Goal: Information Seeking & Learning: Compare options

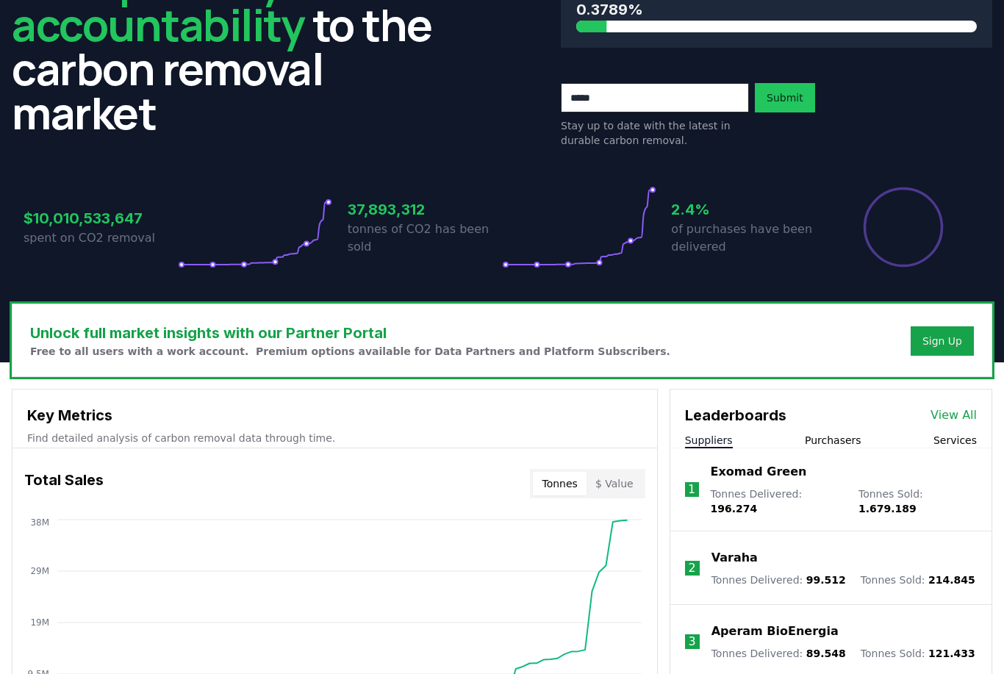
scroll to position [151, 0]
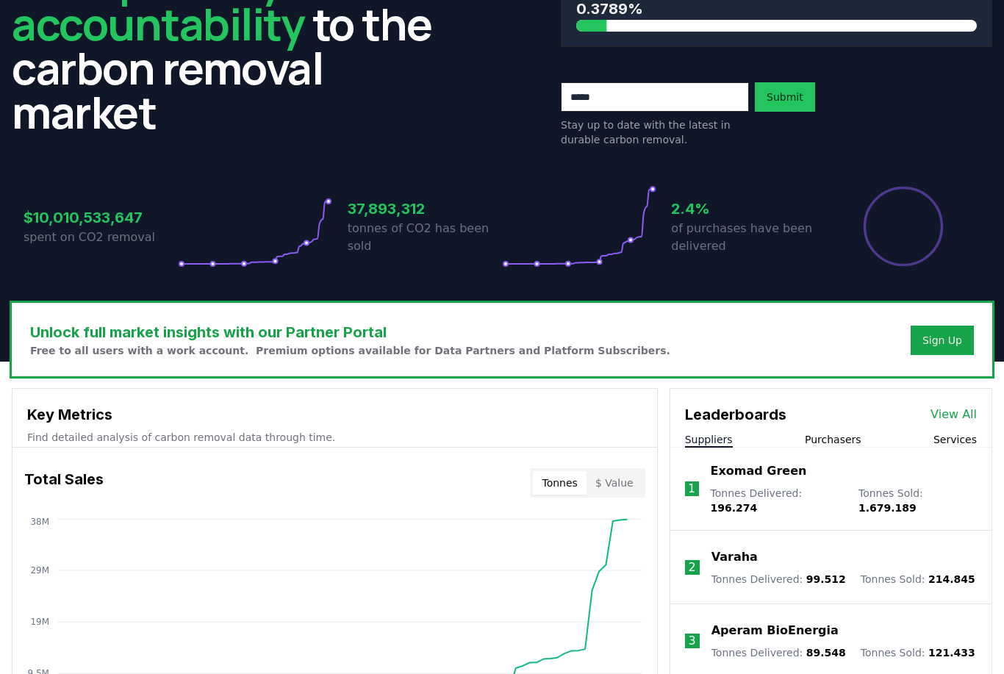
click at [961, 439] on button "Services" at bounding box center [954, 440] width 43 height 15
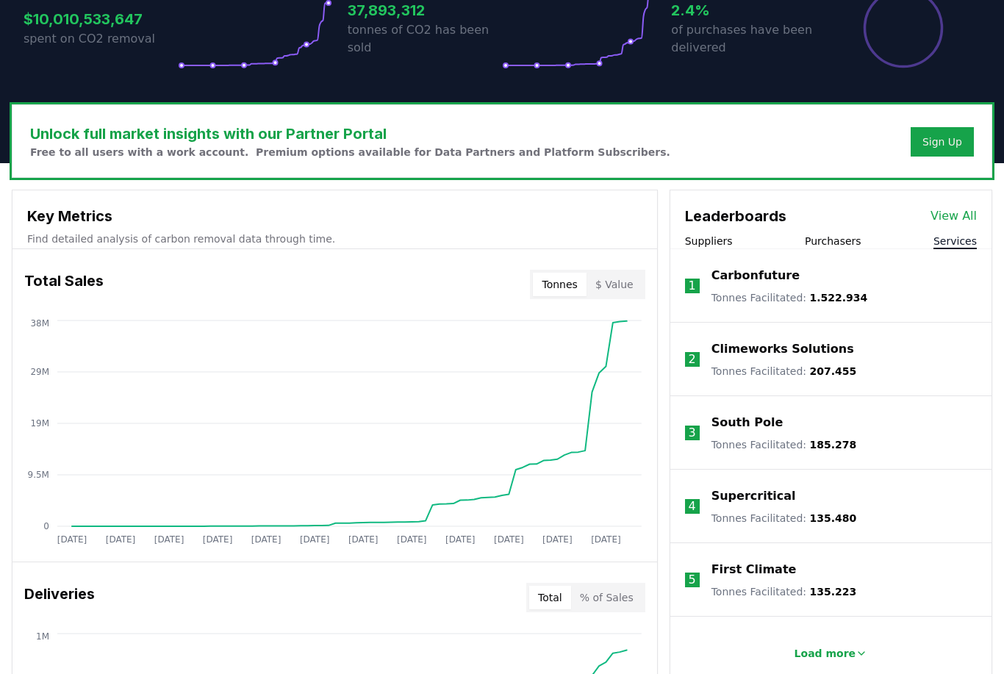
scroll to position [350, 0]
click at [788, 353] on p "Climeworks Solutions" at bounding box center [782, 349] width 143 height 18
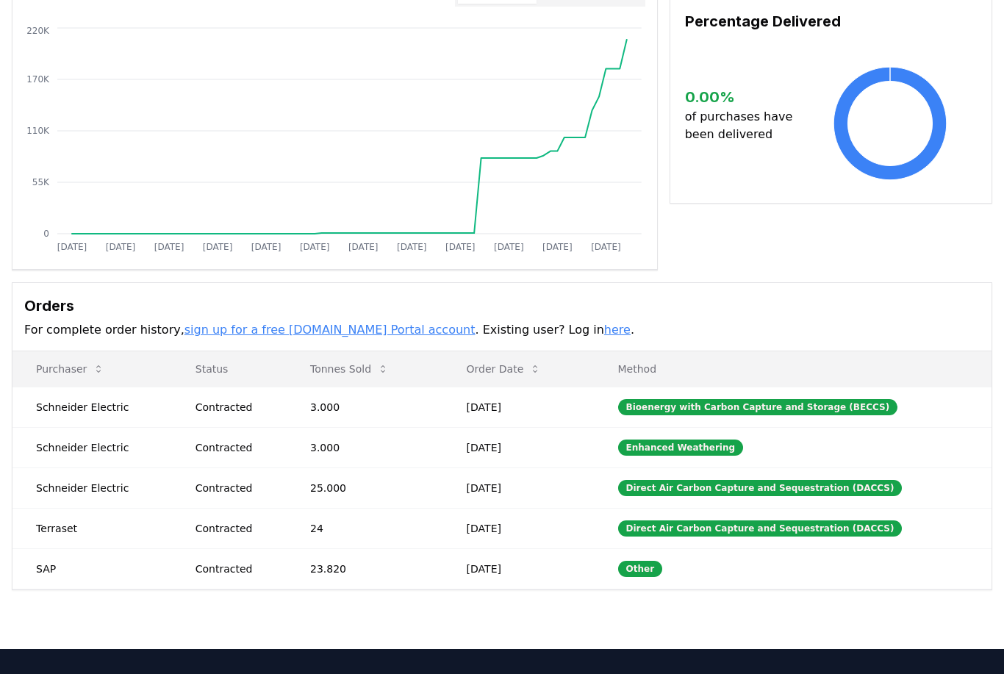
scroll to position [155, 0]
click at [852, 485] on div "Direct Air Carbon Capture and Sequestration (DACCS)" at bounding box center [760, 488] width 284 height 16
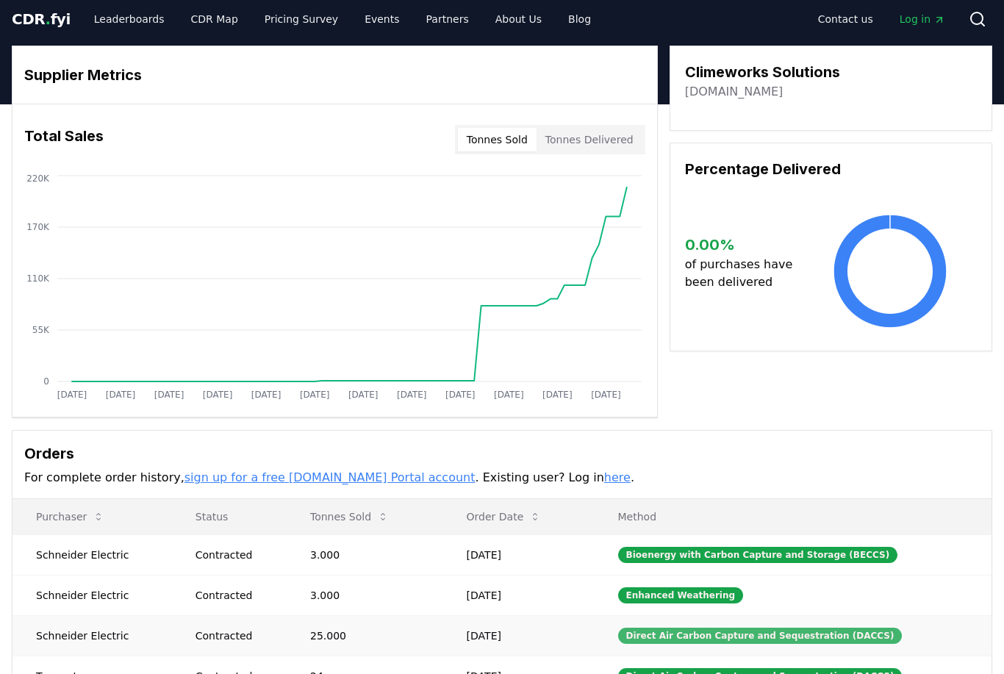
scroll to position [0, 0]
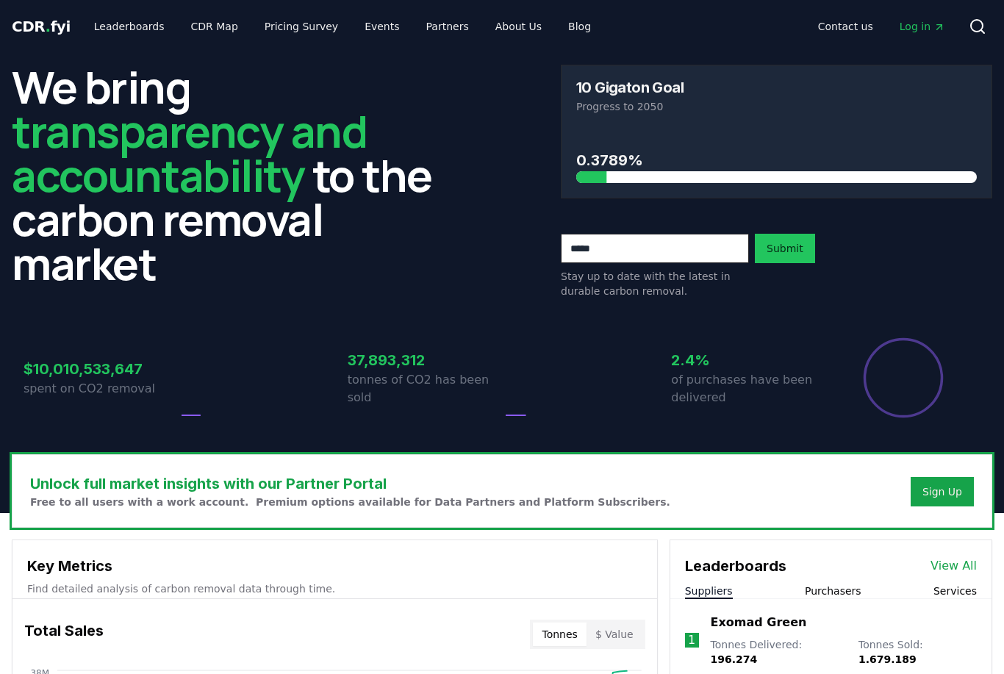
scroll to position [397, 0]
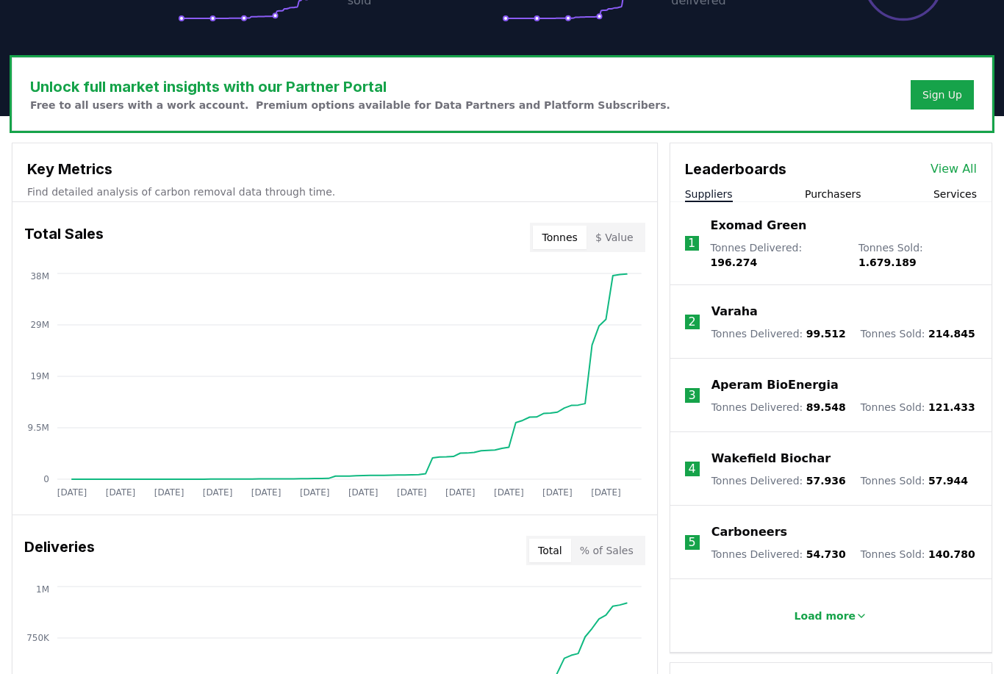
click at [974, 195] on button "Services" at bounding box center [954, 194] width 43 height 15
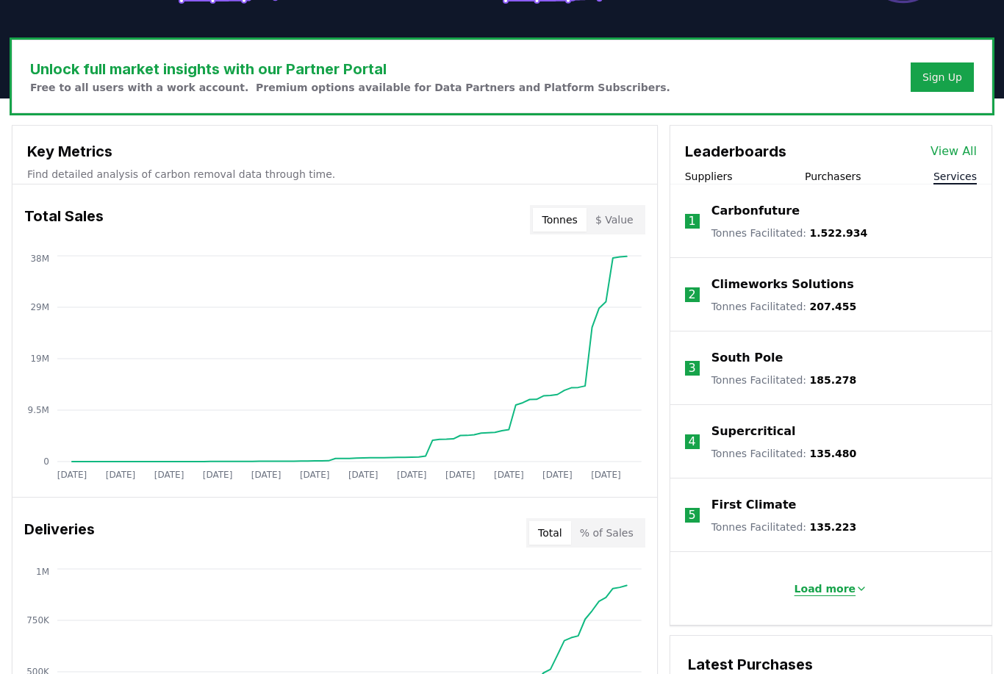
click at [836, 600] on button "Load more" at bounding box center [831, 588] width 97 height 29
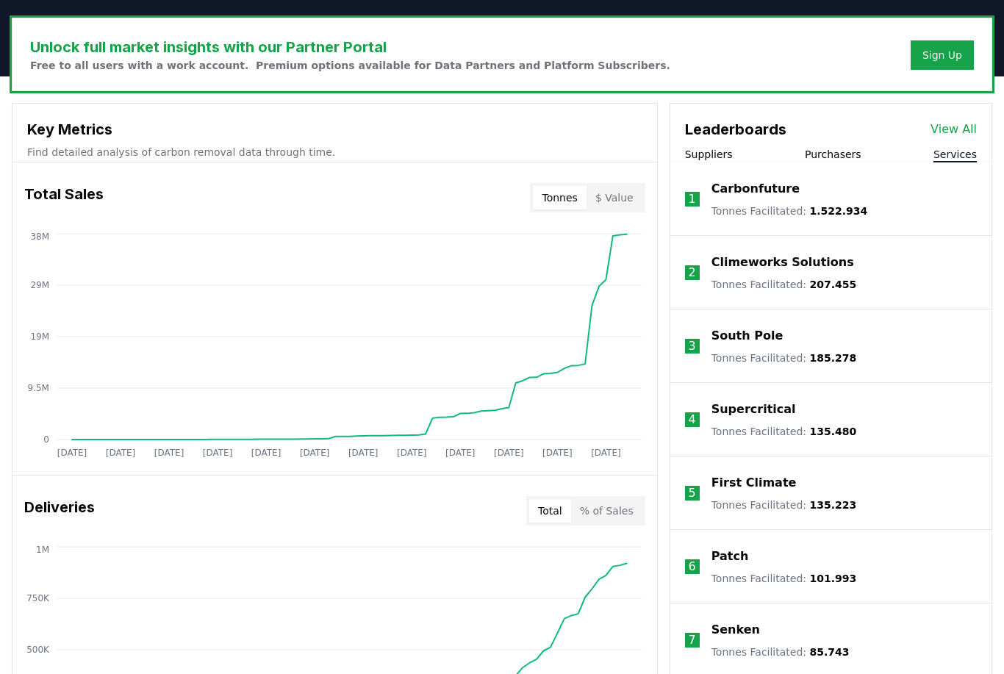
scroll to position [435, 0]
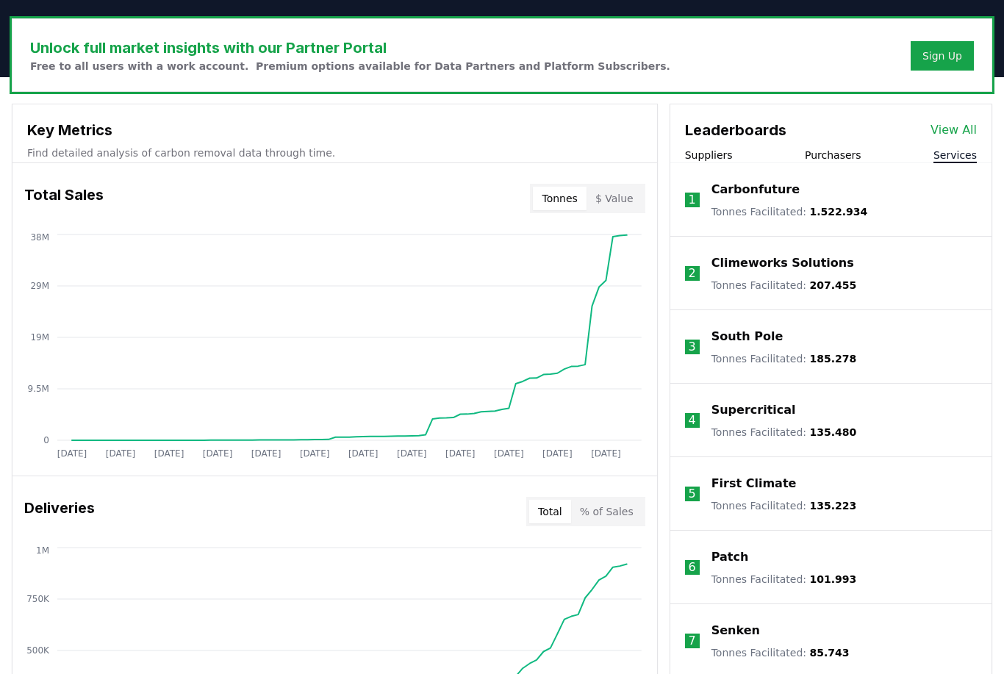
click at [772, 198] on p "Carbonfuture" at bounding box center [755, 191] width 88 height 18
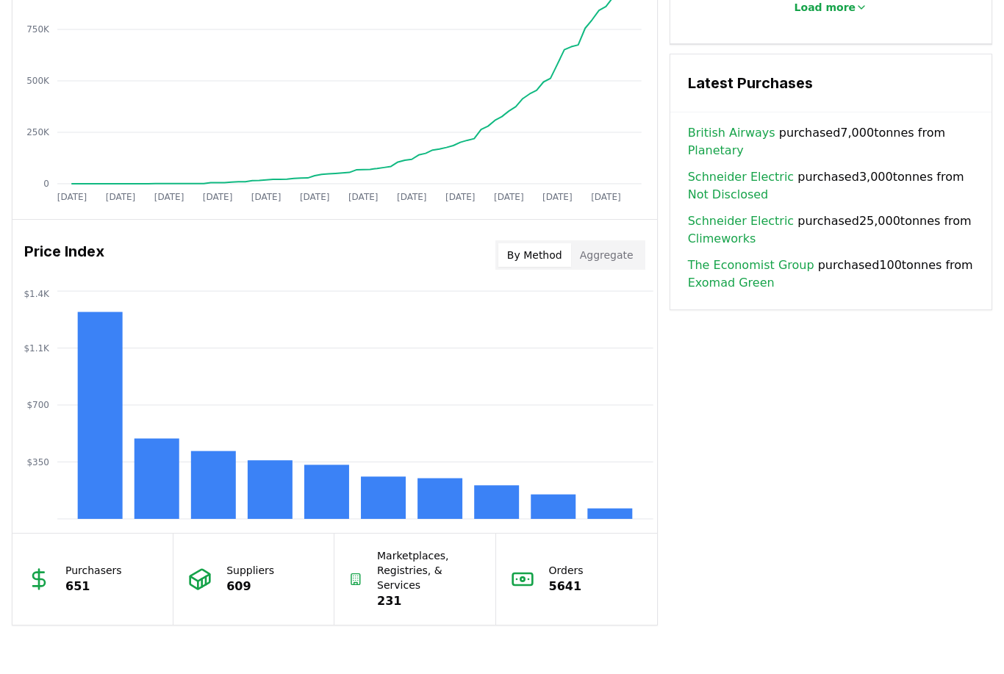
scroll to position [985, 0]
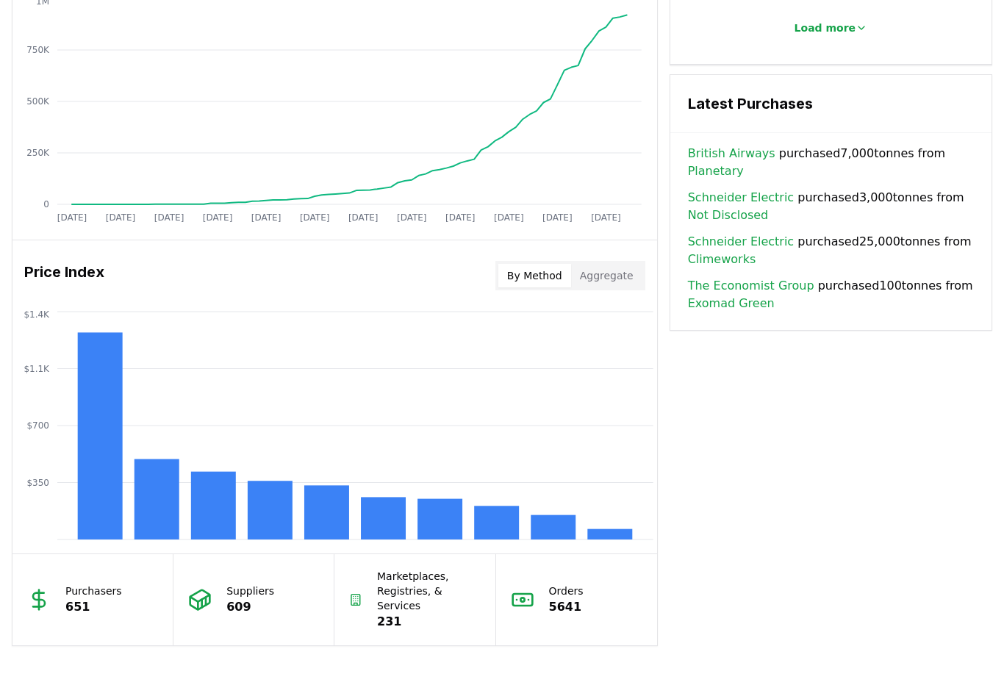
click at [610, 269] on button "Aggregate" at bounding box center [606, 276] width 71 height 24
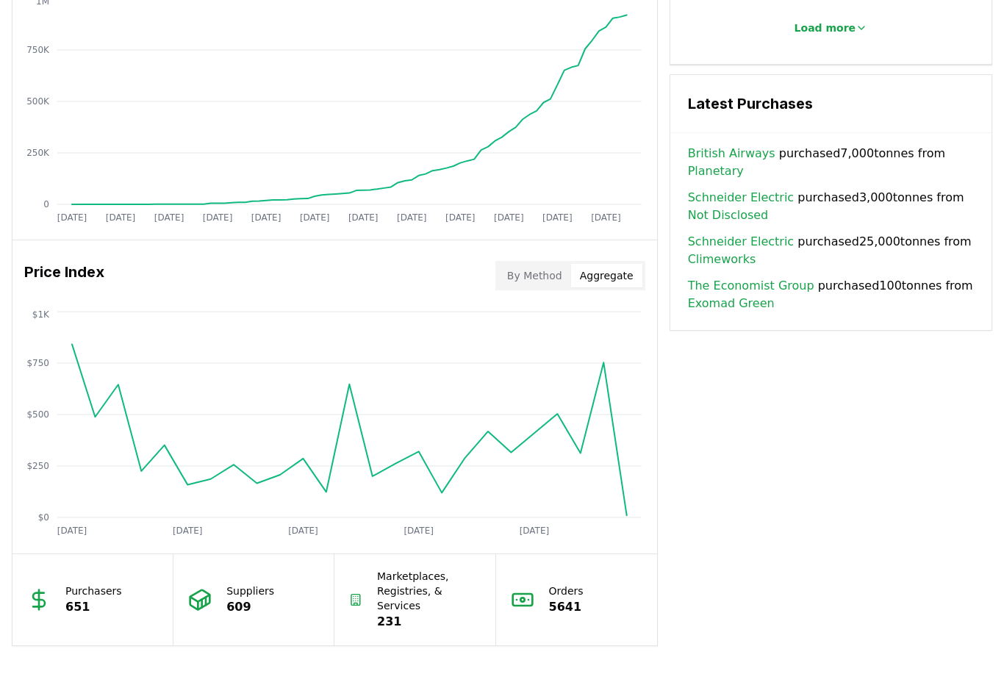
click at [535, 280] on button "By Method" at bounding box center [534, 276] width 73 height 24
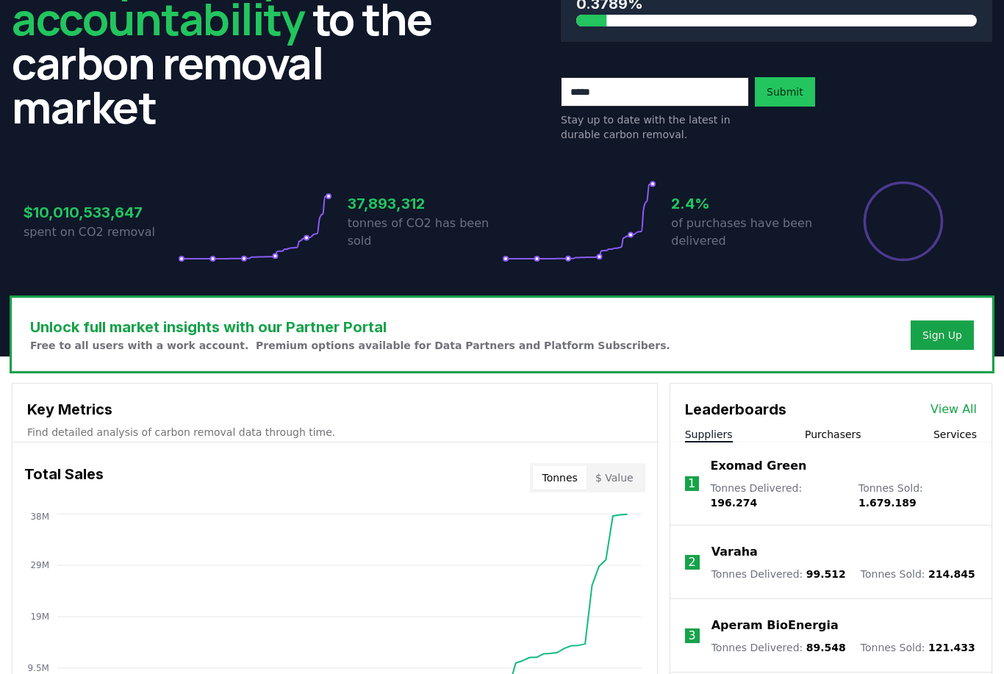
scroll to position [0, 0]
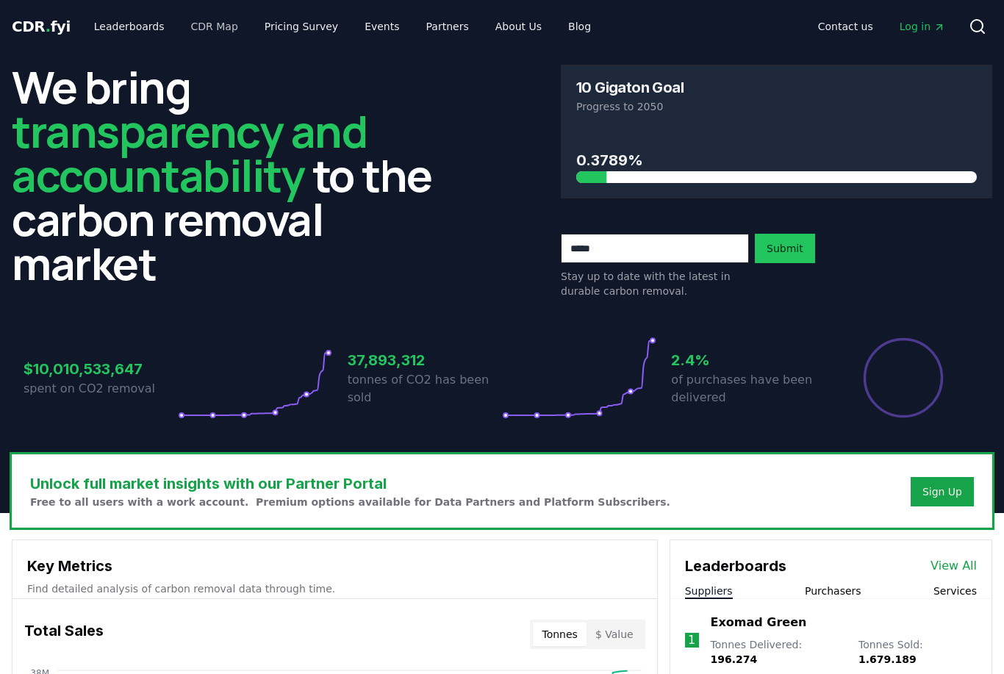
click at [200, 32] on link "CDR Map" at bounding box center [214, 26] width 71 height 26
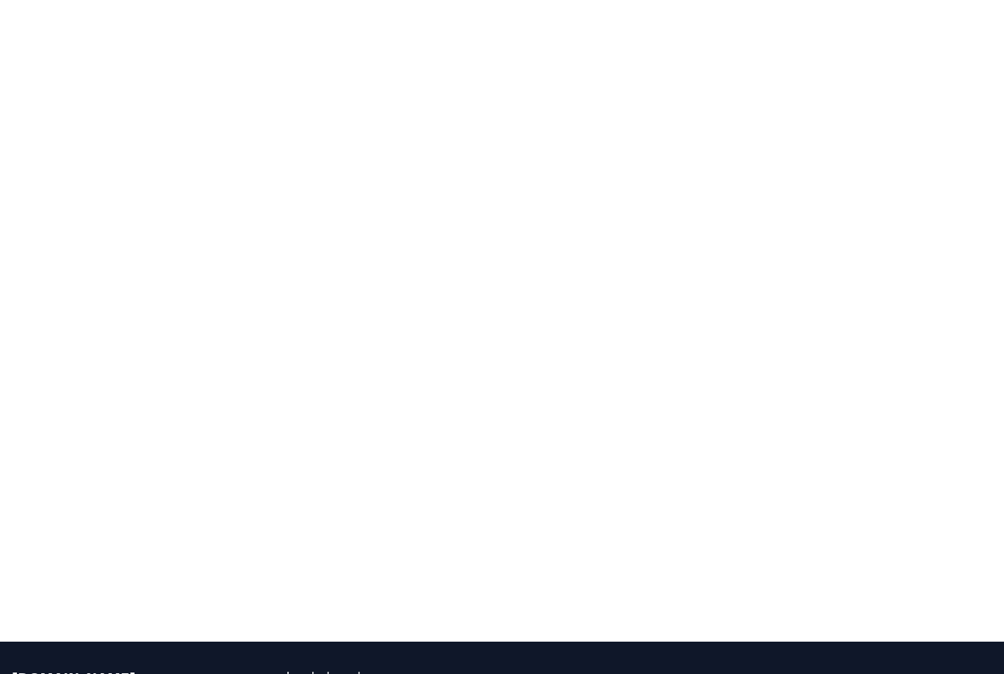
scroll to position [265, 0]
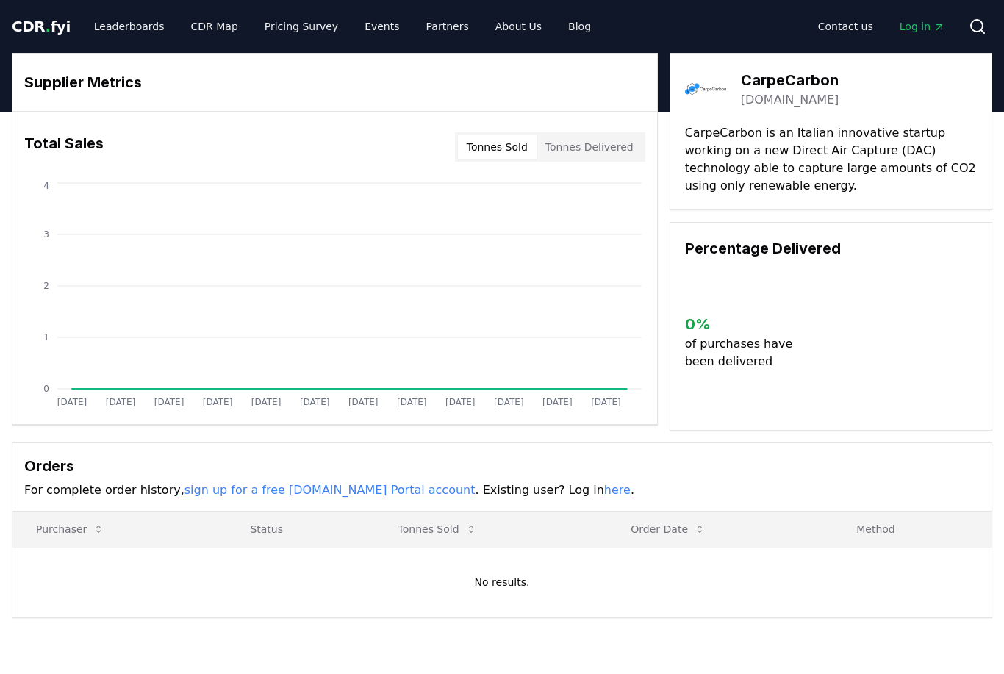
click at [791, 96] on link "[DOMAIN_NAME]" at bounding box center [790, 100] width 98 height 18
click at [118, 32] on link "Leaderboards" at bounding box center [129, 26] width 94 height 26
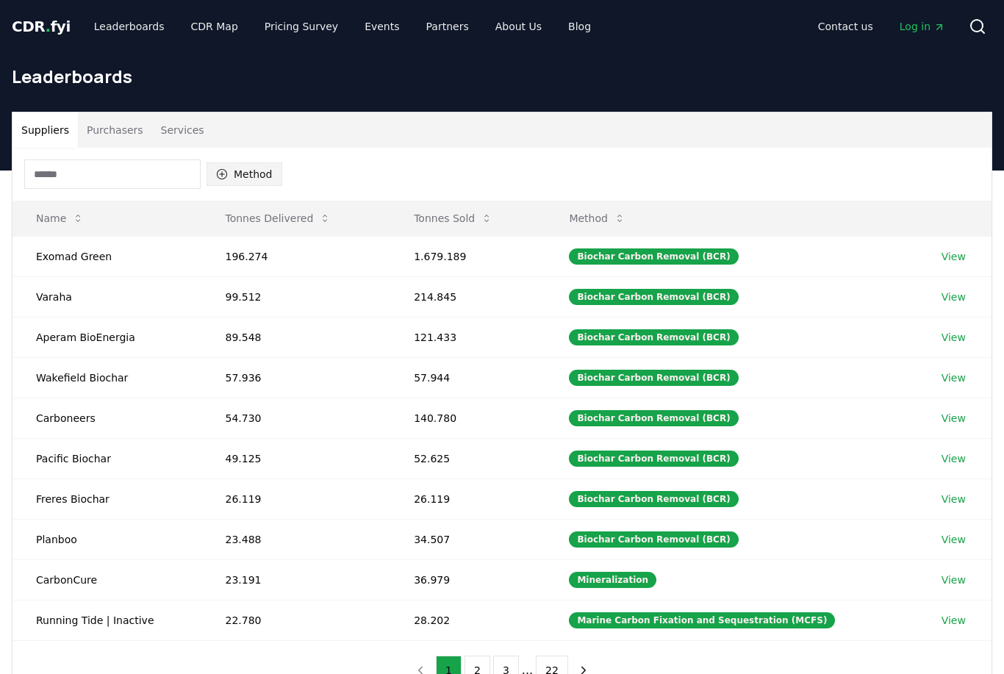
click at [245, 182] on button "Method" at bounding box center [245, 174] width 76 height 24
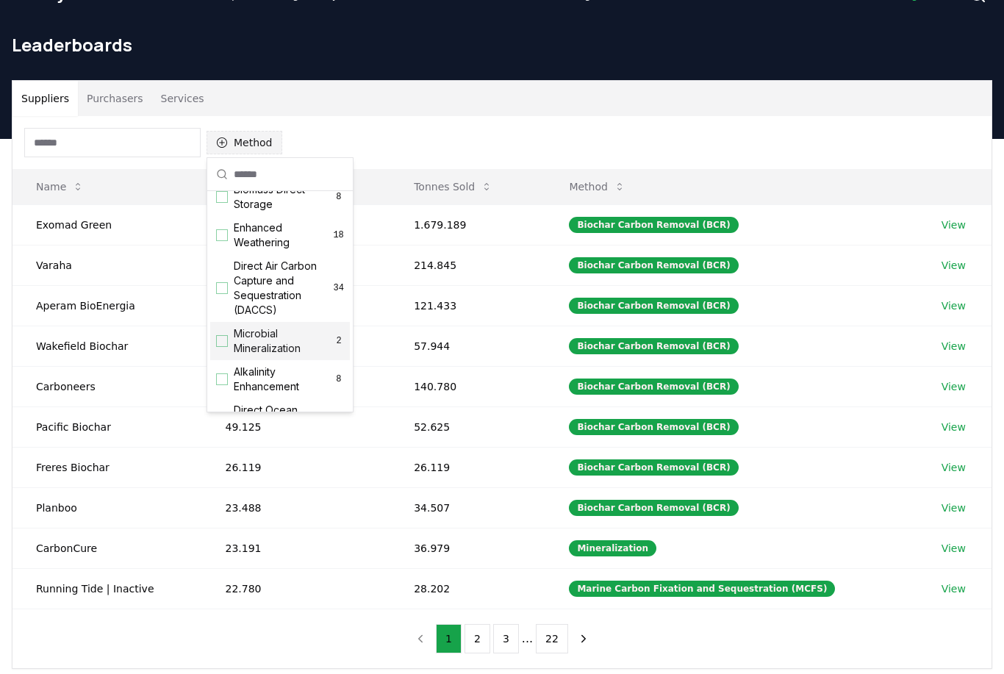
scroll to position [249, 0]
click at [239, 301] on span "Direct Air Carbon Capture and Sequestration (DACCS)" at bounding box center [284, 290] width 100 height 59
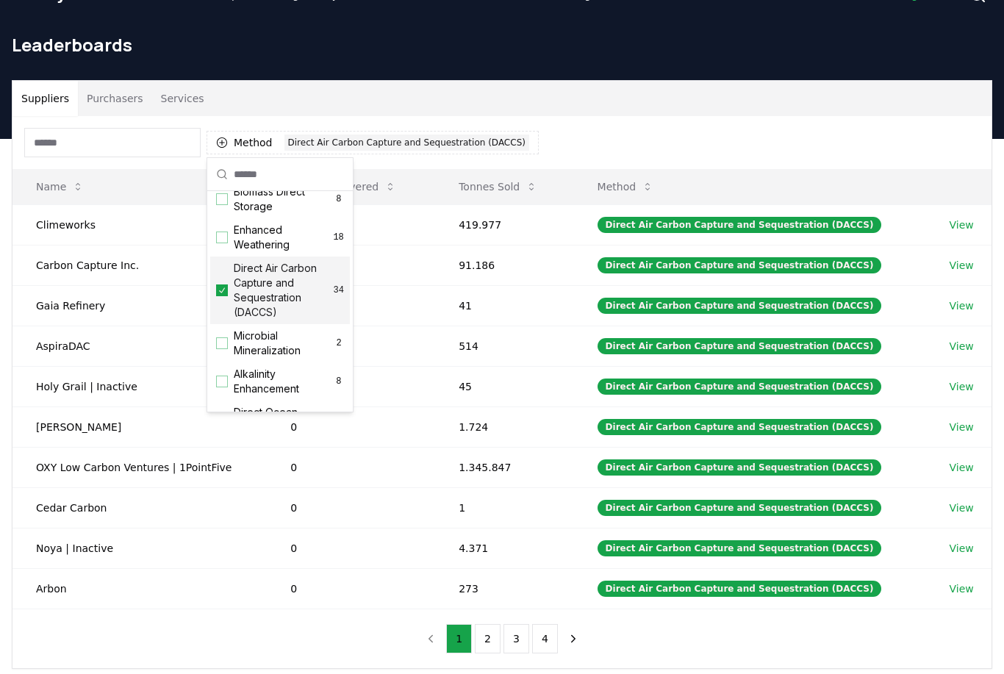
click at [784, 165] on div "Method 1 Direct Air Carbon Capture and Sequestration (DACCS)" at bounding box center [501, 142] width 979 height 53
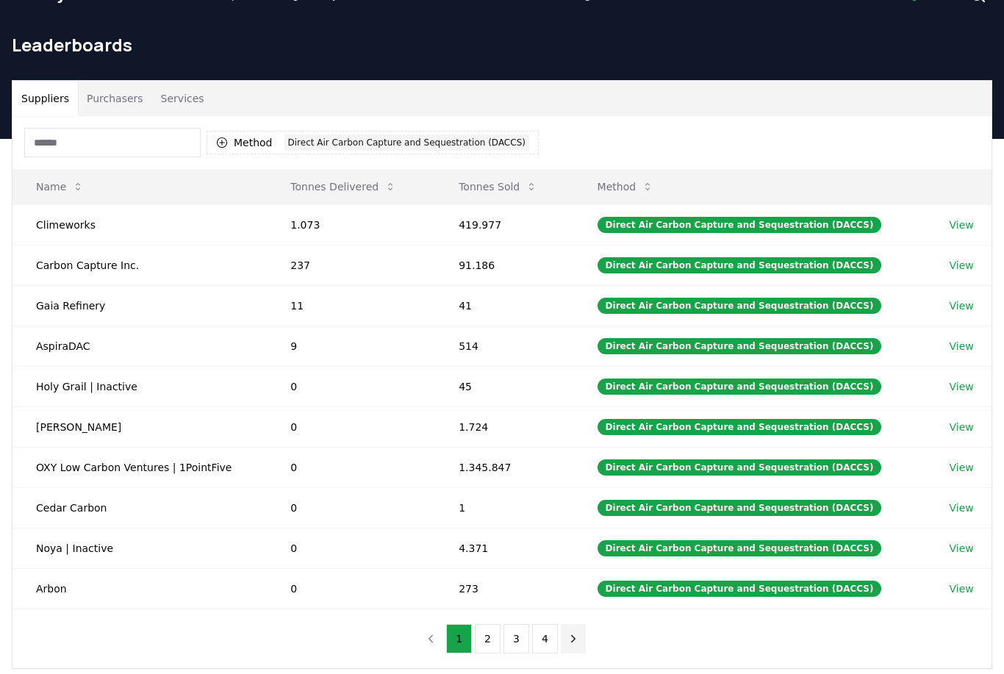
click at [576, 641] on icon "next page" at bounding box center [573, 638] width 13 height 13
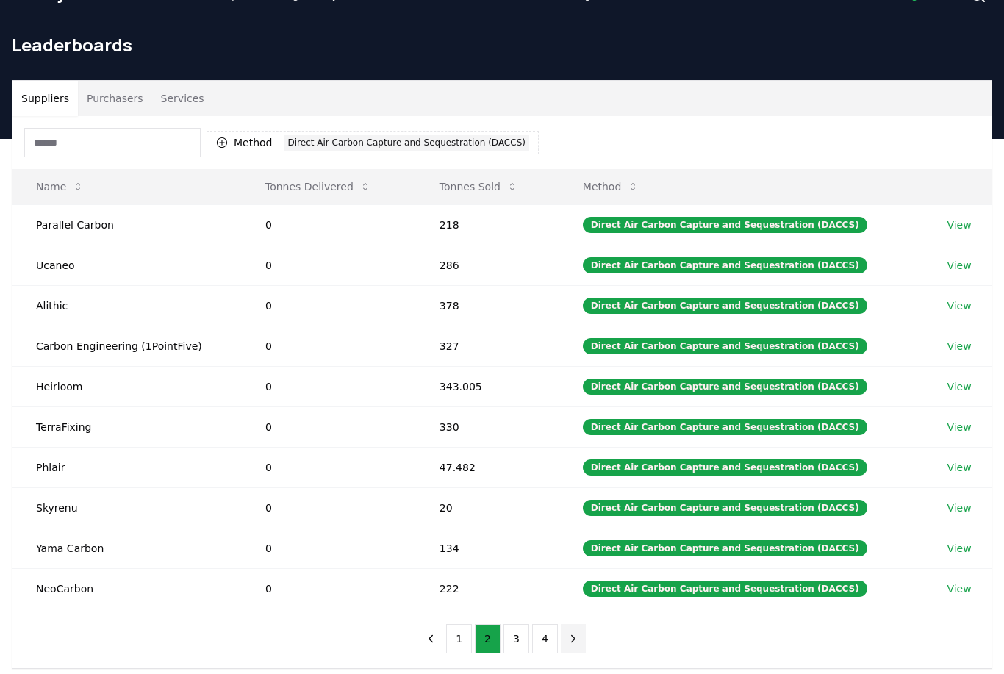
click at [579, 650] on button "next page" at bounding box center [573, 638] width 25 height 29
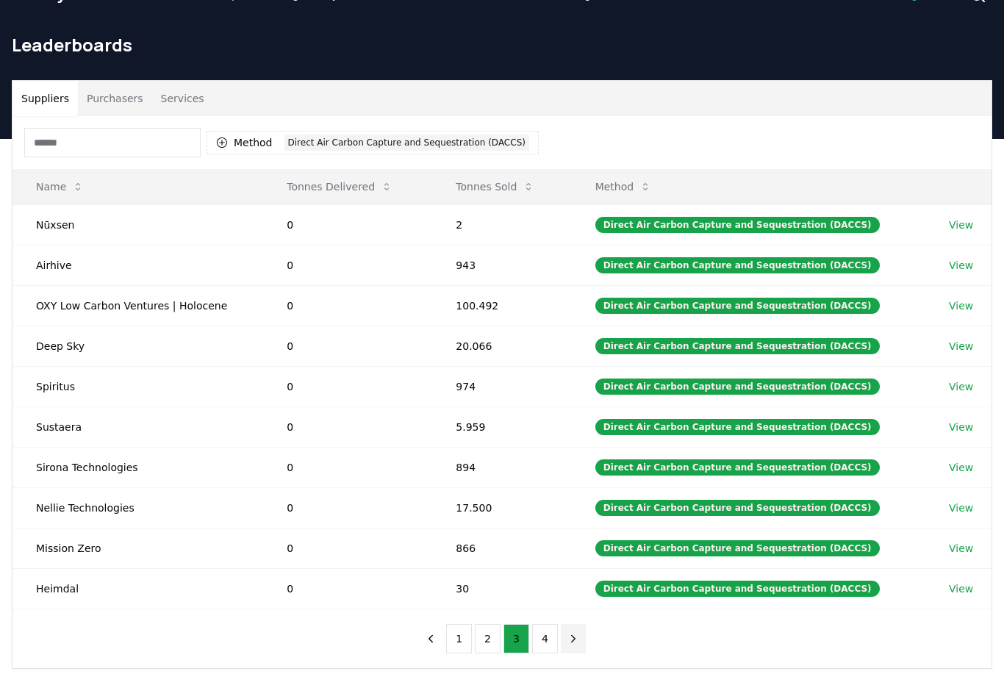
click at [572, 640] on icon "next page" at bounding box center [574, 638] width 4 height 7
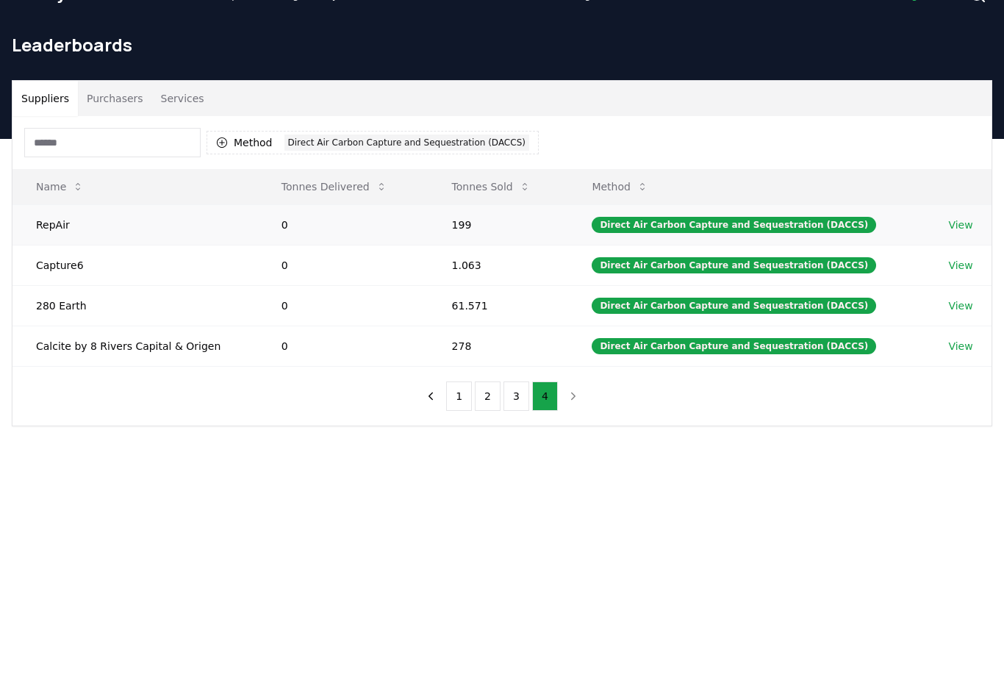
click at [965, 218] on link "View" at bounding box center [960, 225] width 24 height 15
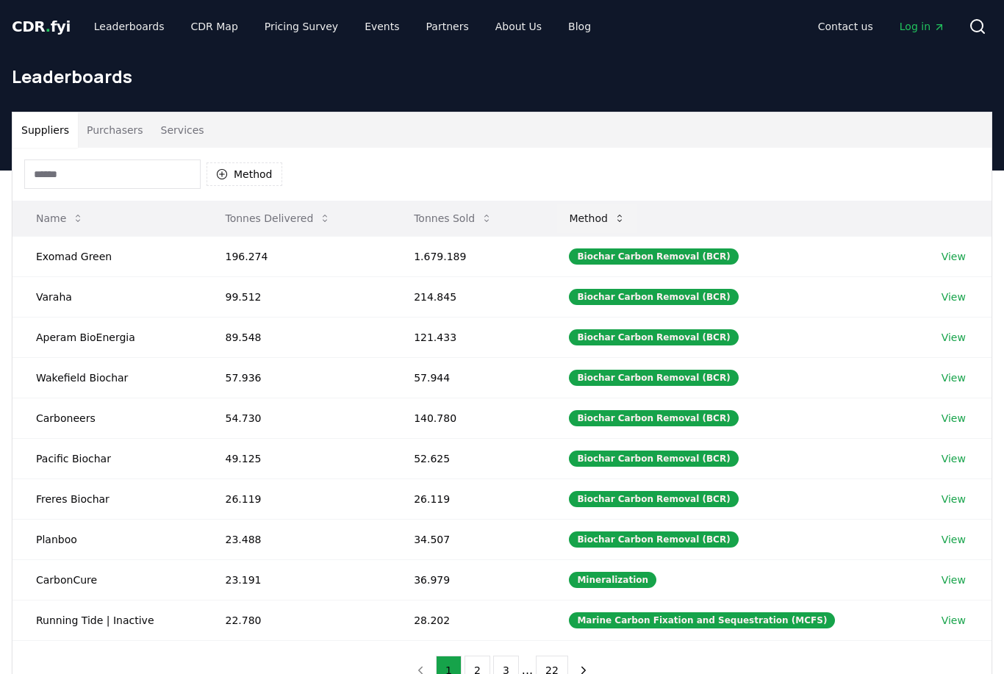
click at [637, 220] on button "Method" at bounding box center [597, 218] width 80 height 29
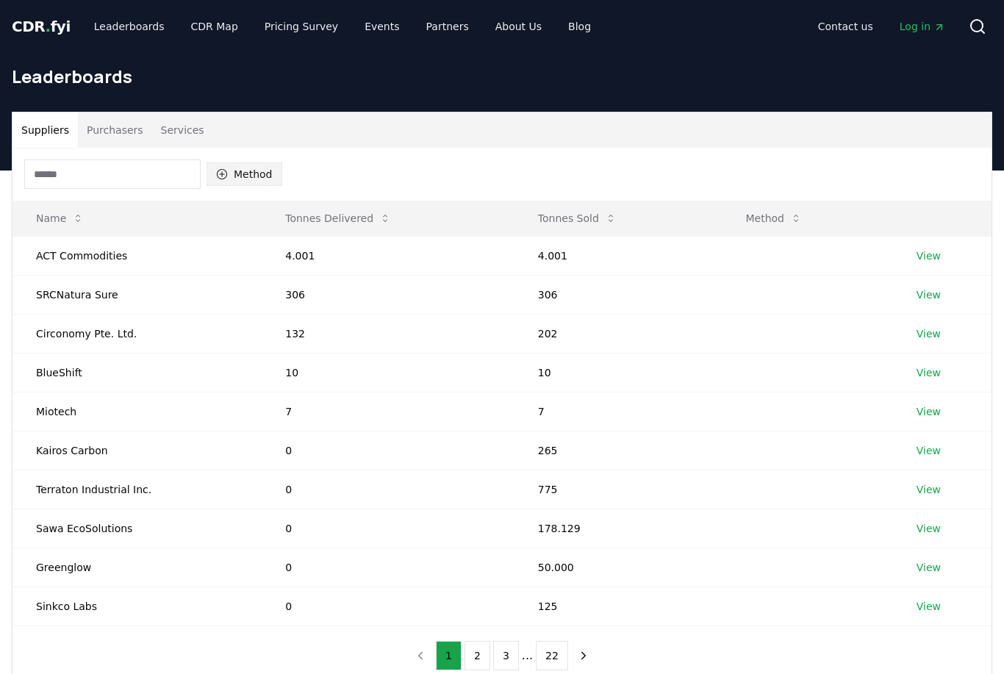
click at [249, 181] on button "Method" at bounding box center [245, 174] width 76 height 24
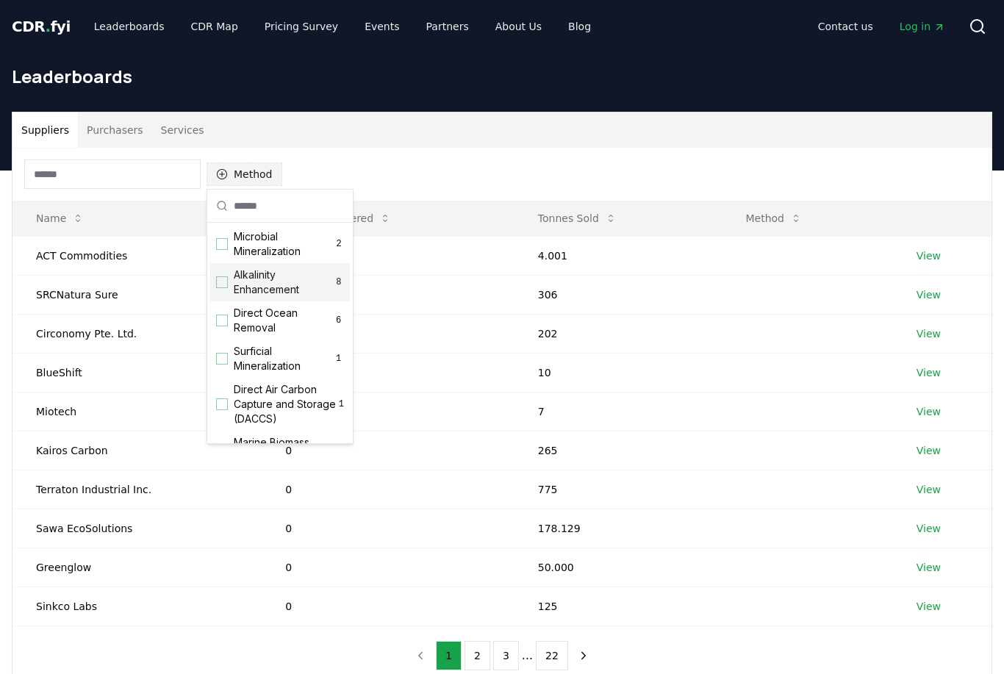
scroll to position [384, 0]
click at [243, 401] on span "Direct Air Carbon Capture and Storage (DACCS)" at bounding box center [286, 400] width 105 height 44
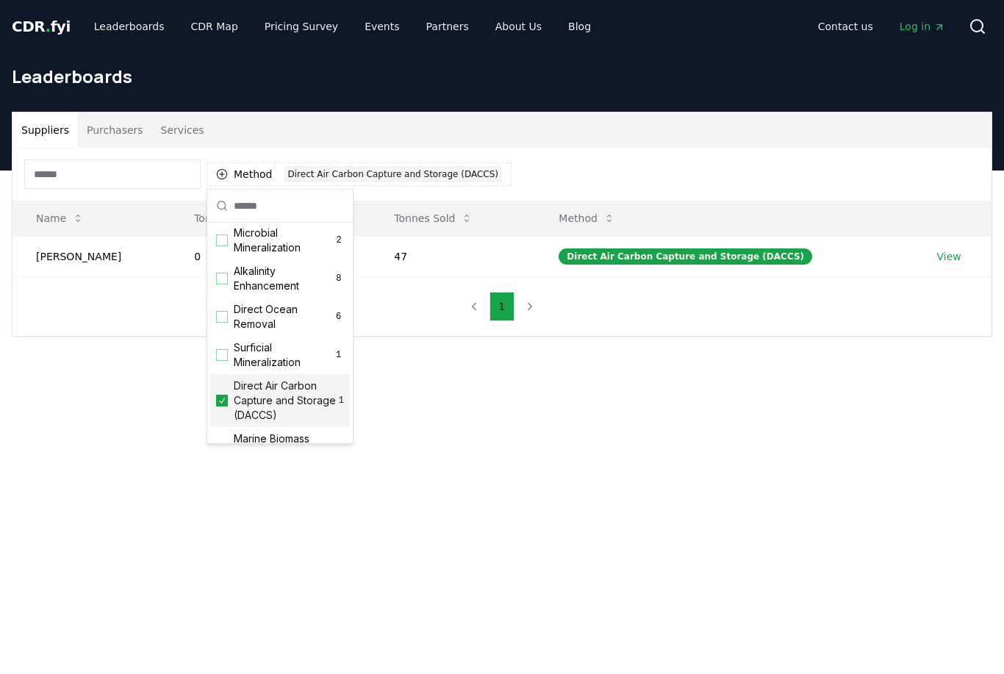
click at [728, 429] on main "Suppliers Purchasers Services Method 1 Direct Air Carbon Capture and Storage (D…" at bounding box center [502, 508] width 1004 height 674
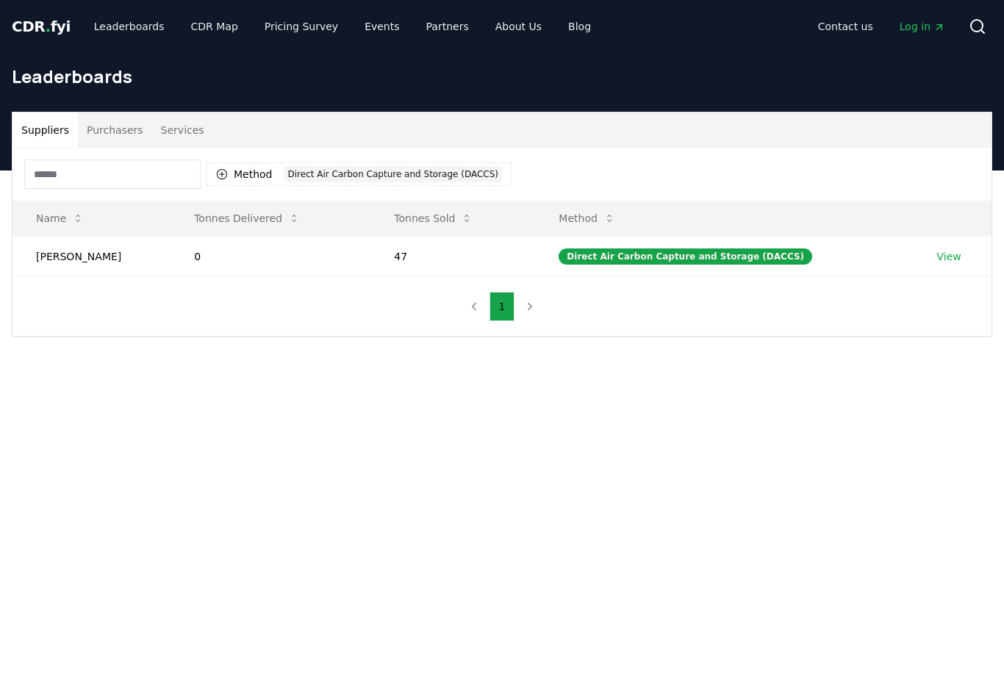
click at [941, 262] on link "View" at bounding box center [949, 256] width 24 height 15
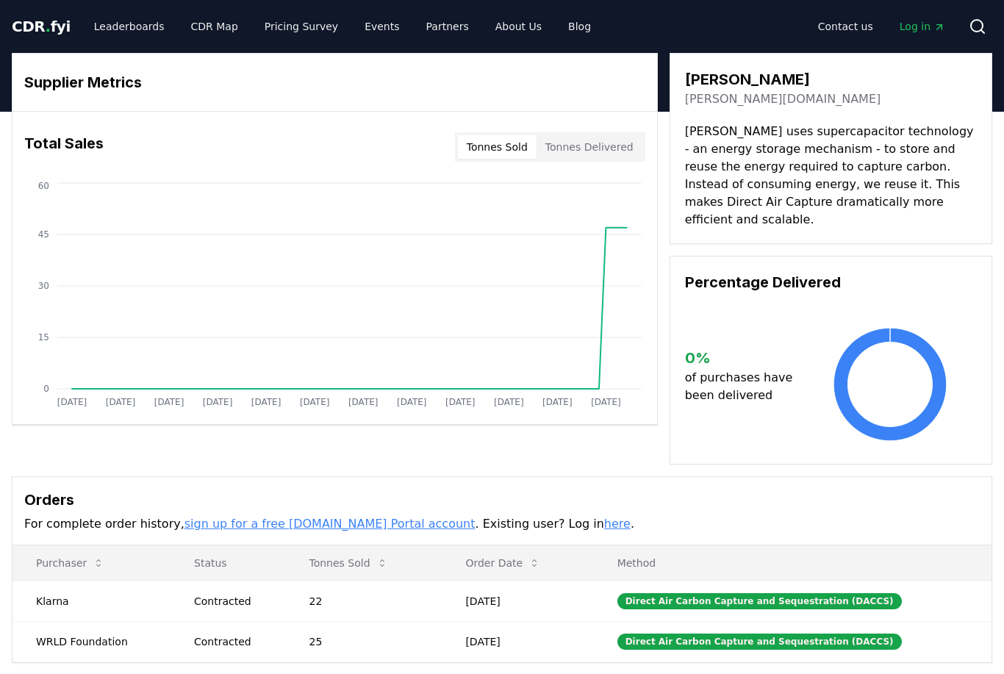
click at [717, 77] on h3 "[PERSON_NAME]" at bounding box center [783, 79] width 196 height 22
click at [717, 94] on link "[PERSON_NAME][DOMAIN_NAME]" at bounding box center [783, 99] width 196 height 18
click at [122, 32] on link "Leaderboards" at bounding box center [129, 26] width 94 height 26
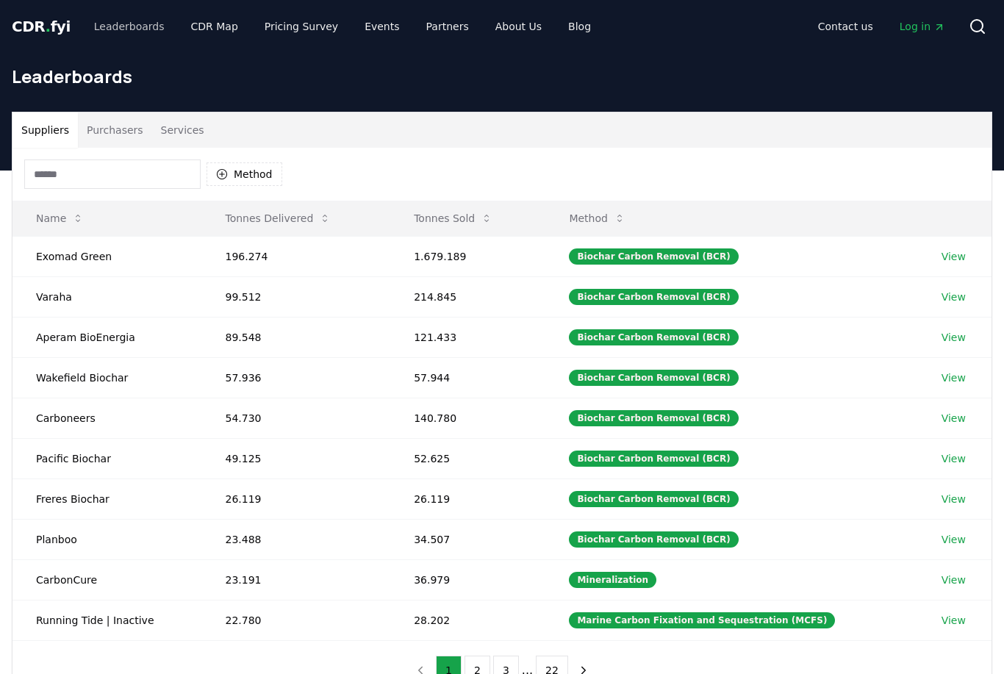
click at [118, 34] on link "Leaderboards" at bounding box center [129, 26] width 94 height 26
click at [174, 137] on button "Services" at bounding box center [182, 129] width 61 height 35
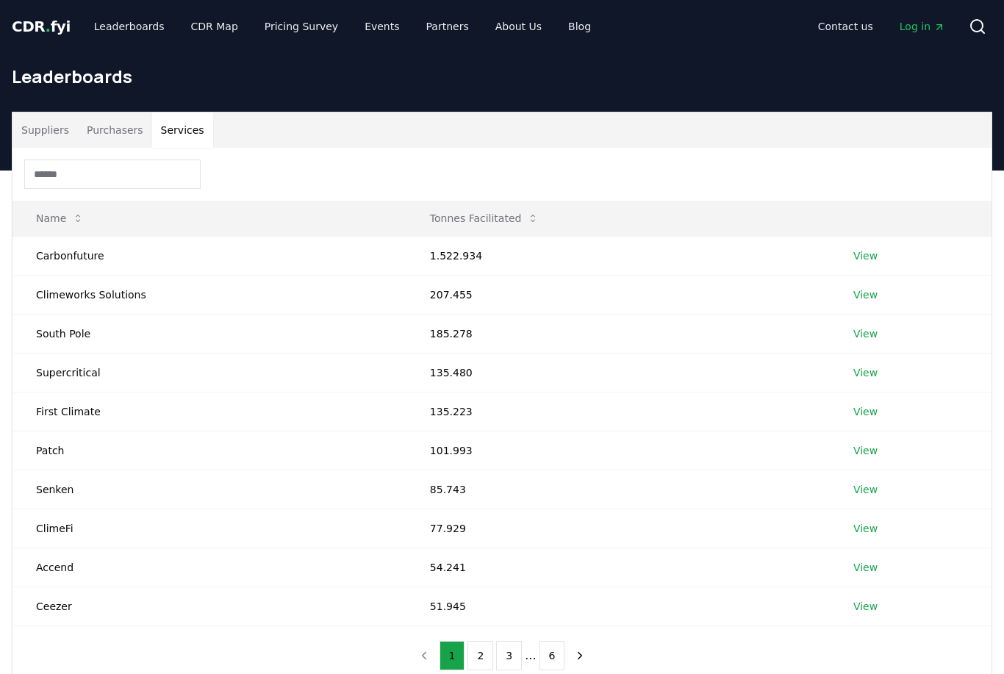
click at [16, 114] on button "Suppliers" at bounding box center [44, 129] width 65 height 35
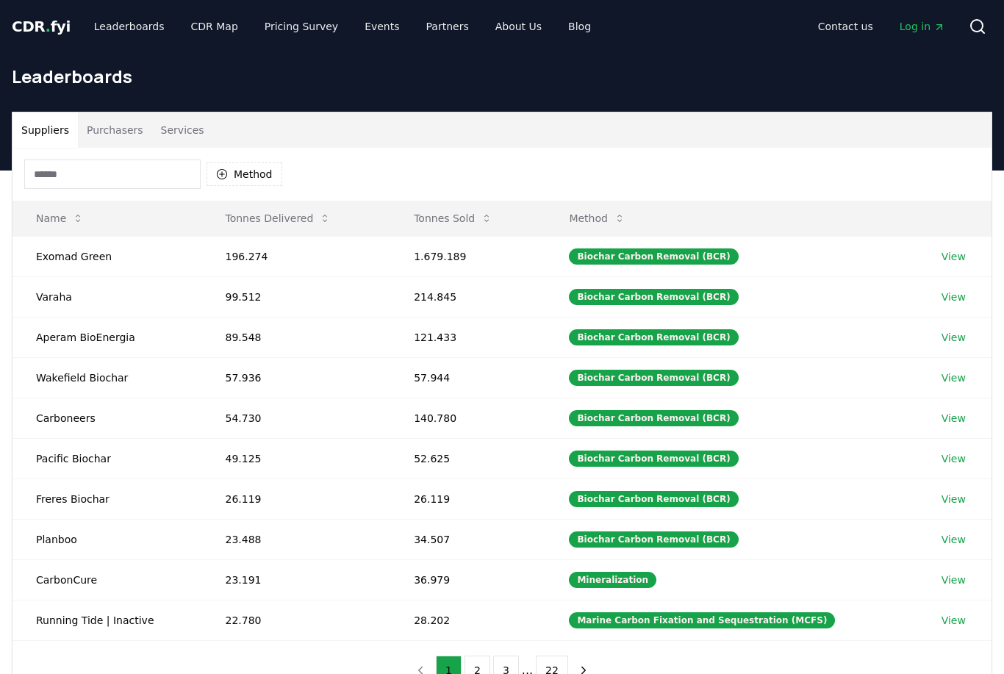
click at [113, 143] on button "Purchasers" at bounding box center [115, 129] width 74 height 35
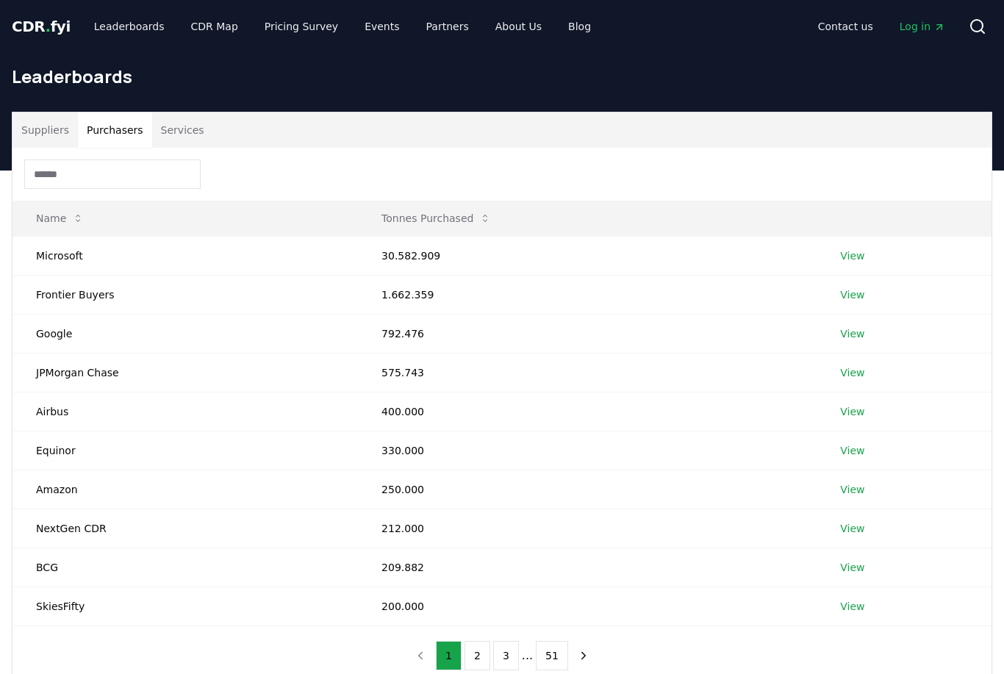
click at [855, 414] on link "View" at bounding box center [852, 411] width 24 height 15
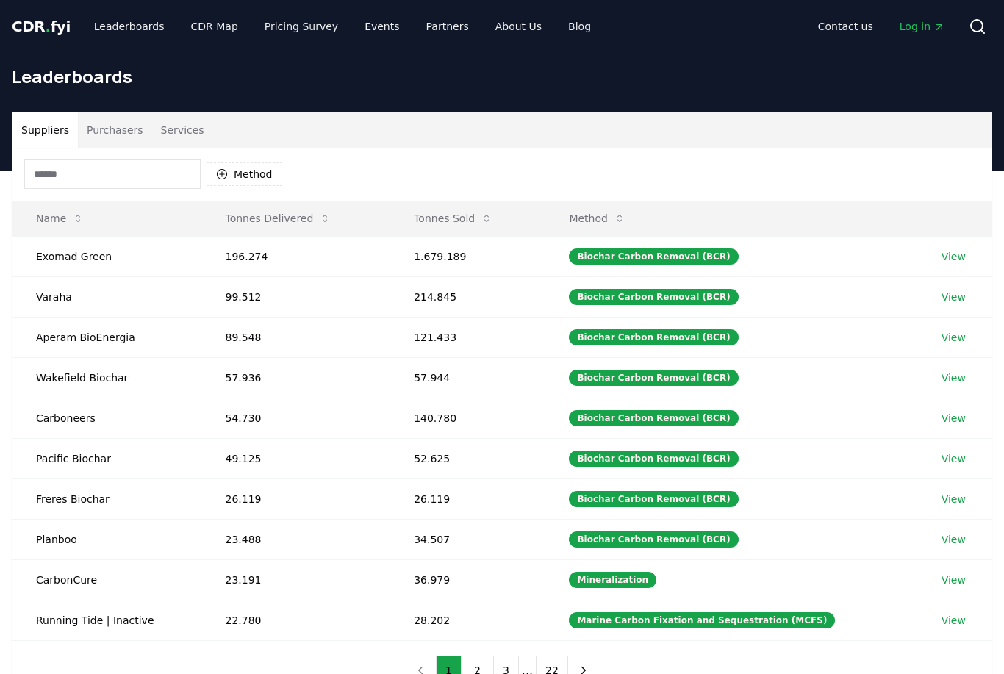
click at [117, 128] on button "Purchasers" at bounding box center [115, 129] width 74 height 35
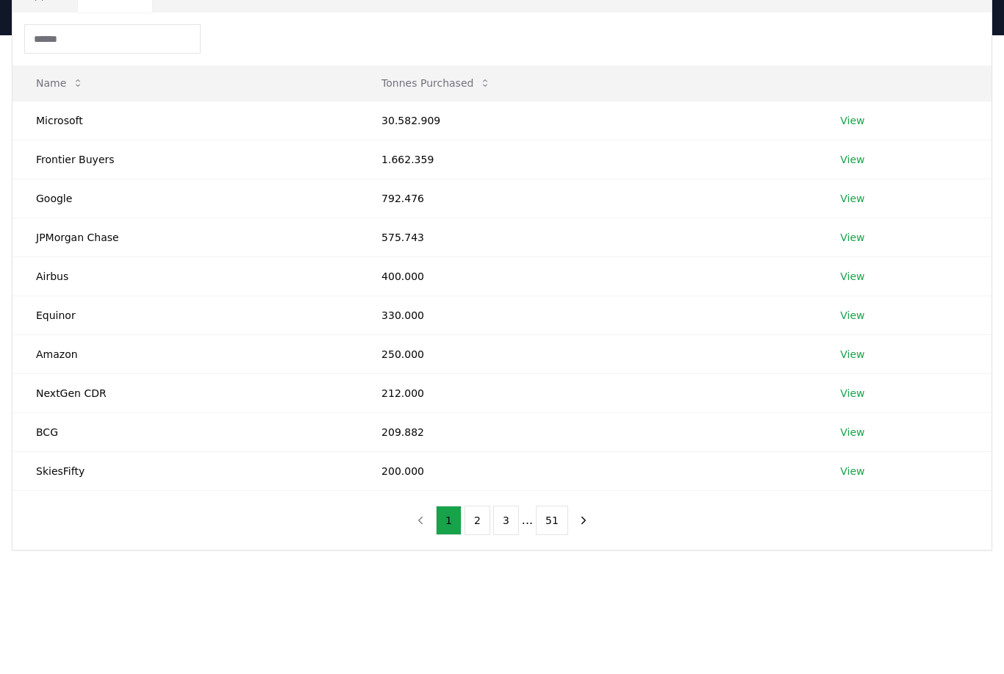
scroll to position [134, 0]
click at [587, 525] on icon "next page" at bounding box center [583, 521] width 13 height 13
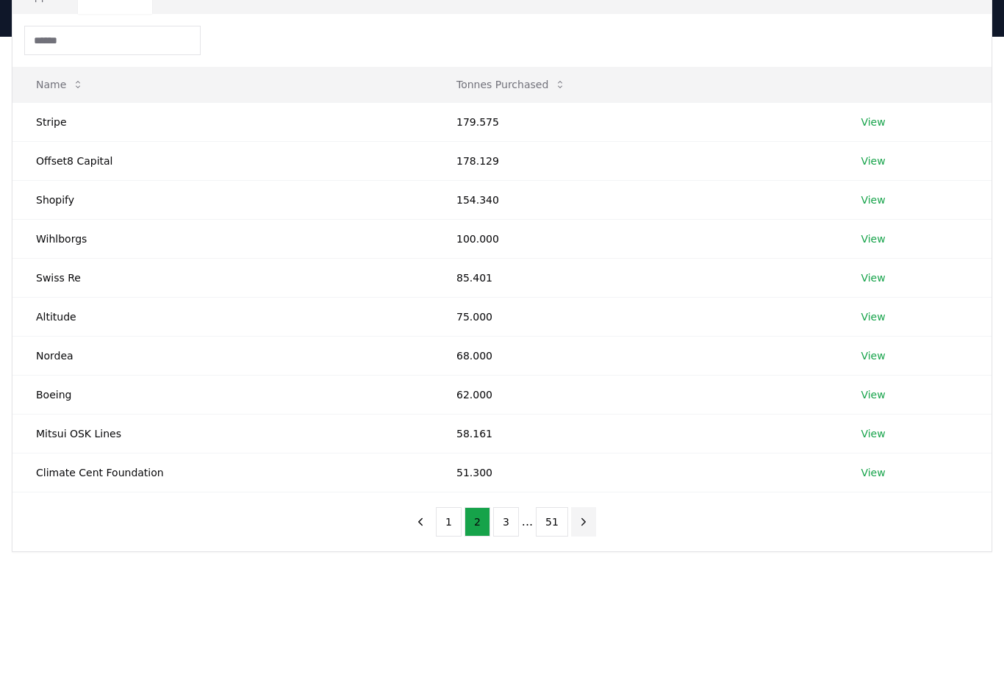
click at [592, 530] on button "next page" at bounding box center [583, 521] width 25 height 29
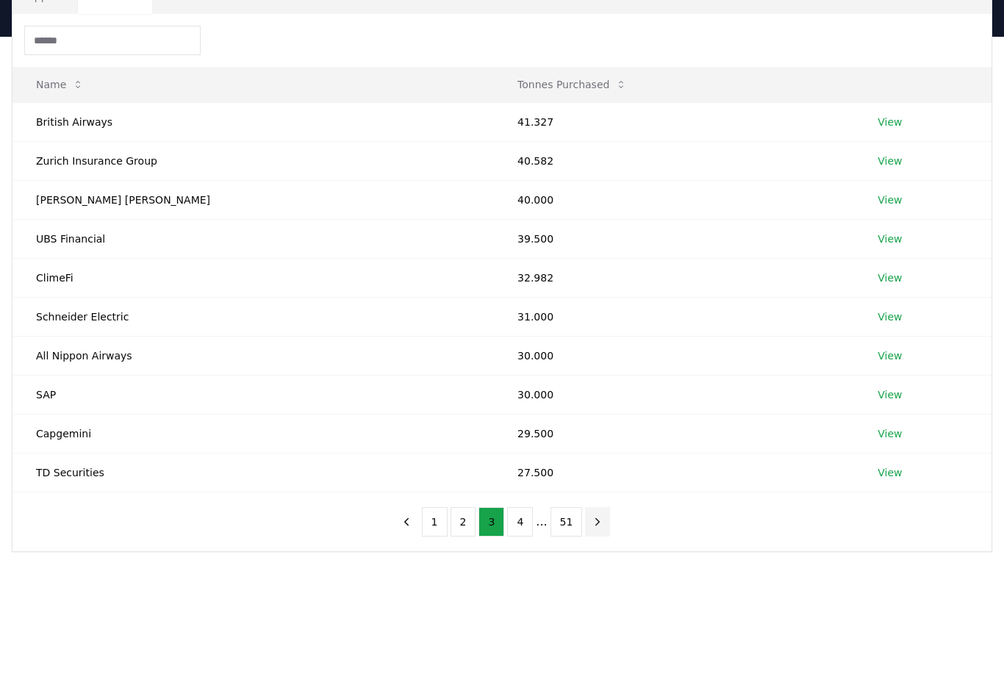
click at [605, 526] on button "next page" at bounding box center [597, 521] width 25 height 29
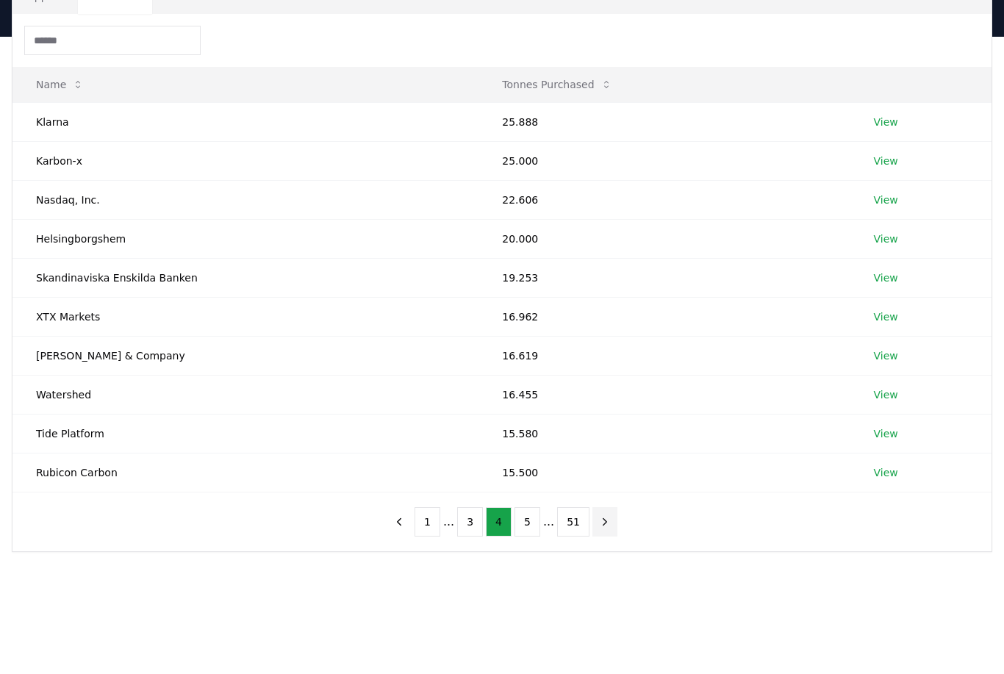
click at [604, 534] on button "next page" at bounding box center [604, 521] width 25 height 29
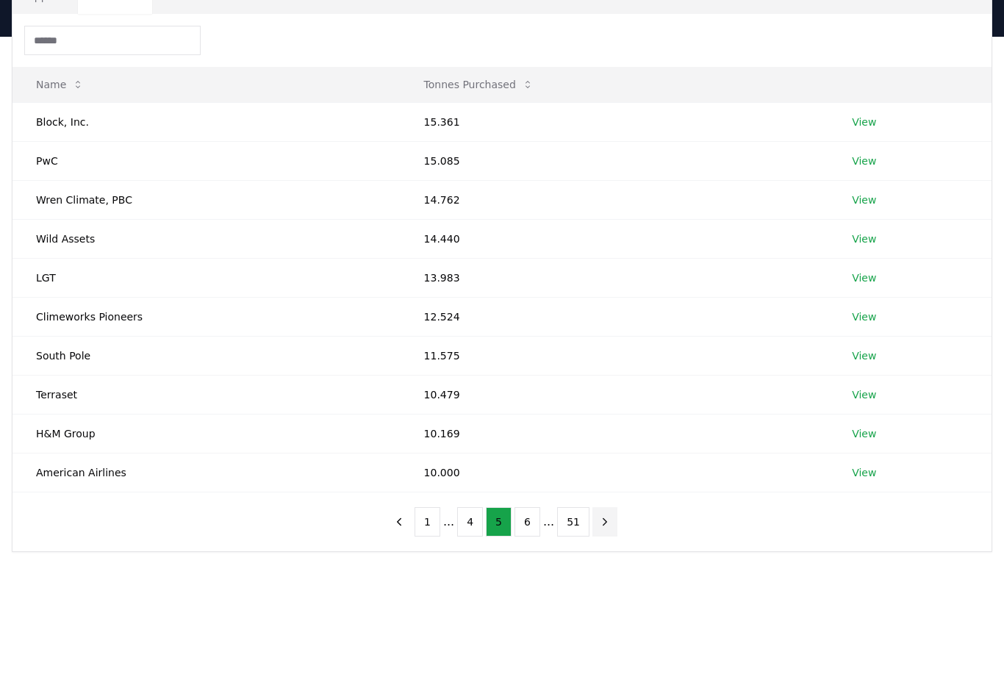
click at [863, 323] on link "View" at bounding box center [864, 316] width 24 height 15
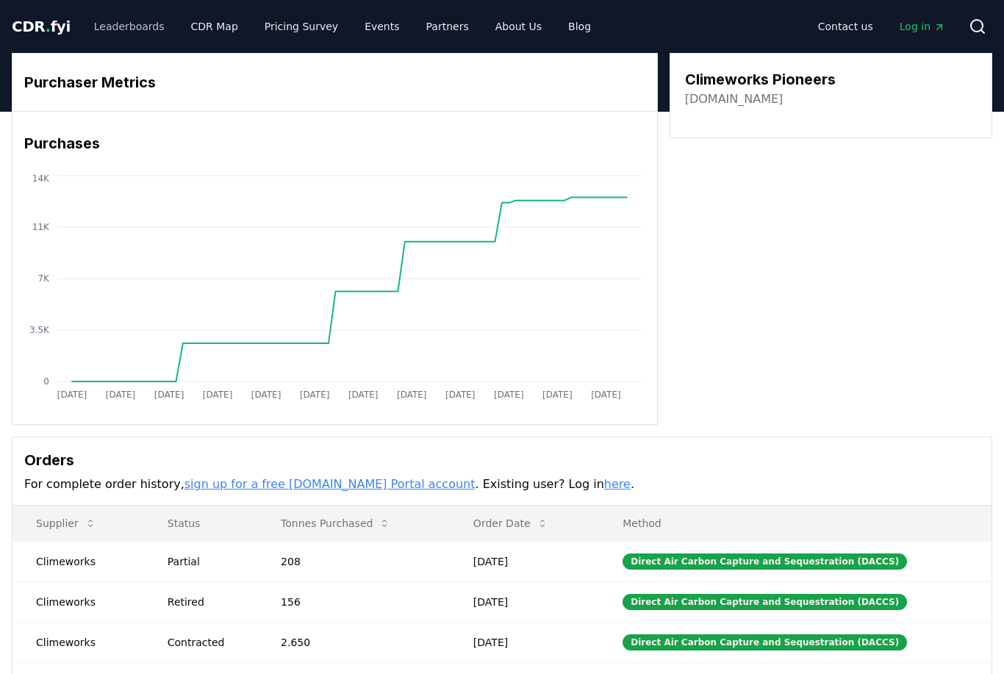
click at [116, 25] on link "Leaderboards" at bounding box center [129, 26] width 94 height 26
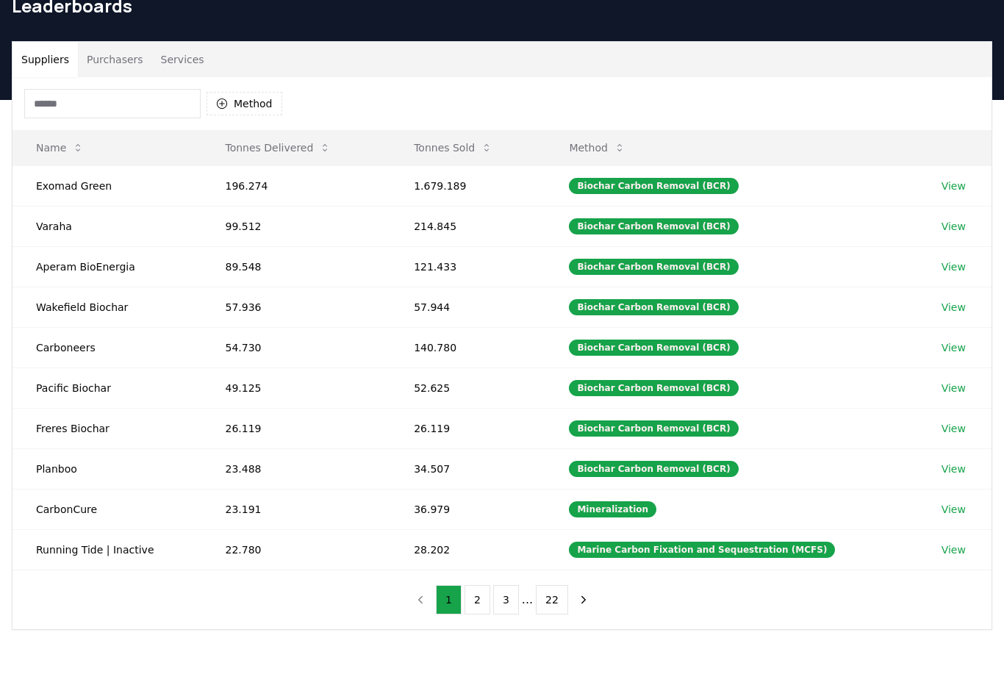
scroll to position [70, 0]
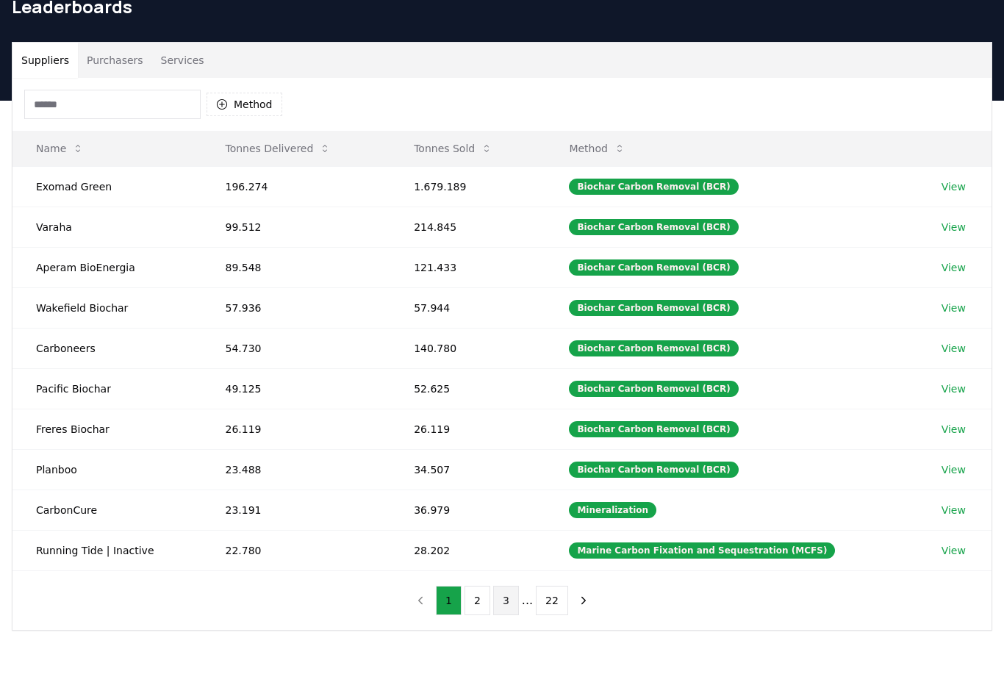
click at [508, 607] on button "3" at bounding box center [506, 600] width 26 height 29
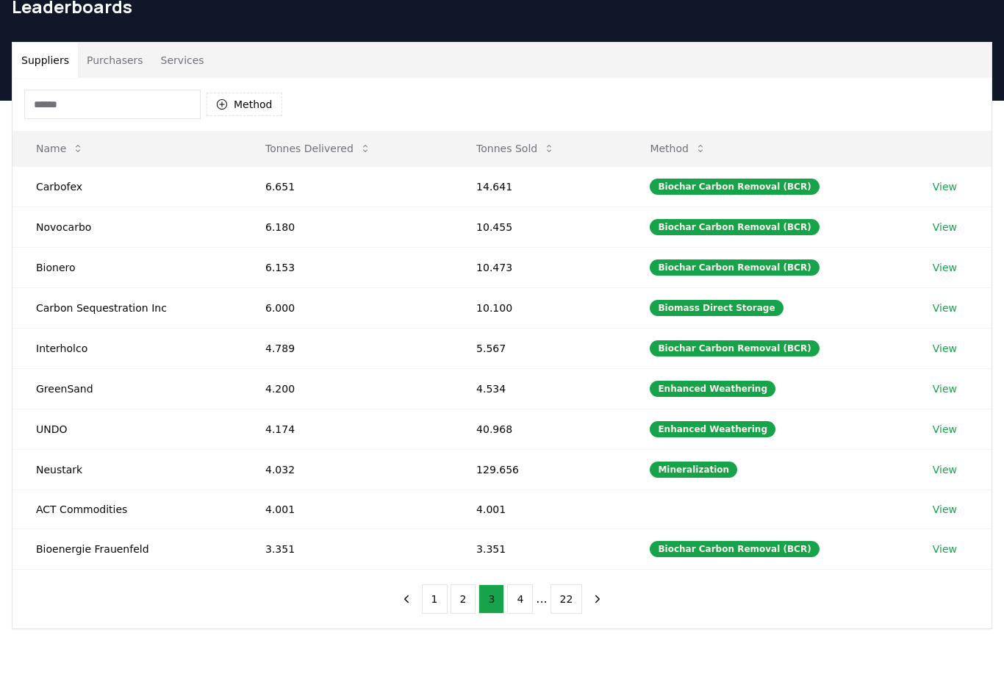
scroll to position [0, 0]
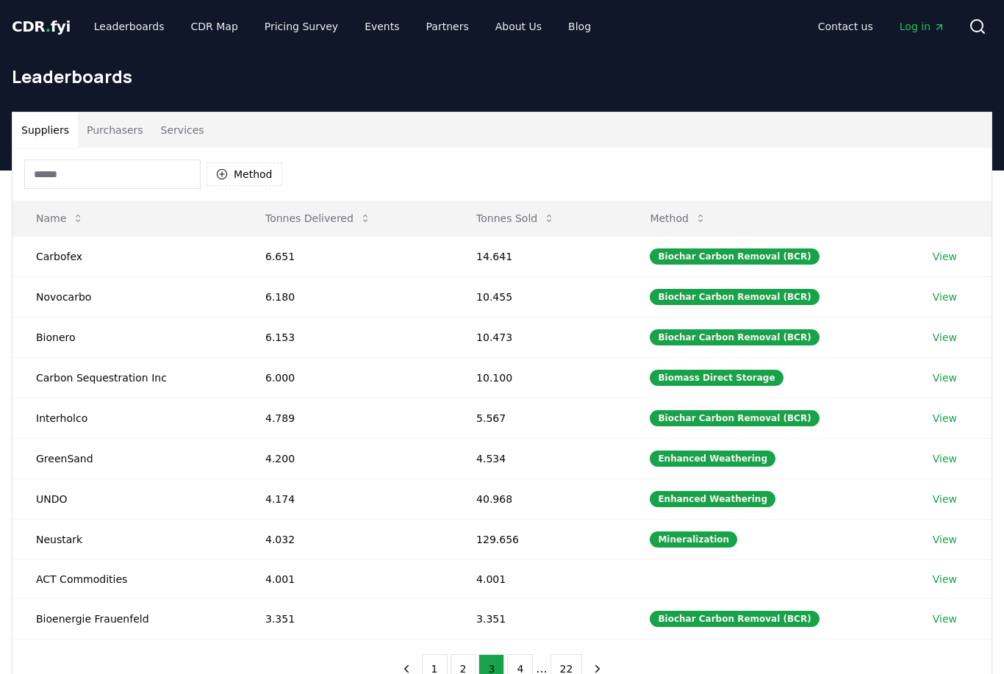
click at [115, 132] on button "Purchasers" at bounding box center [115, 129] width 74 height 35
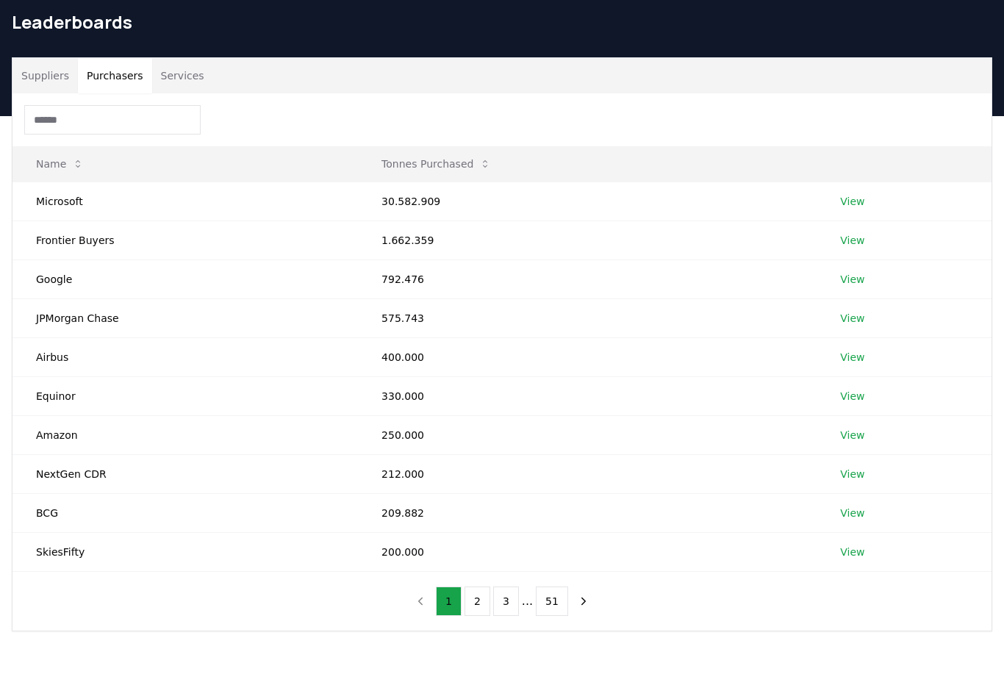
scroll to position [53, 0]
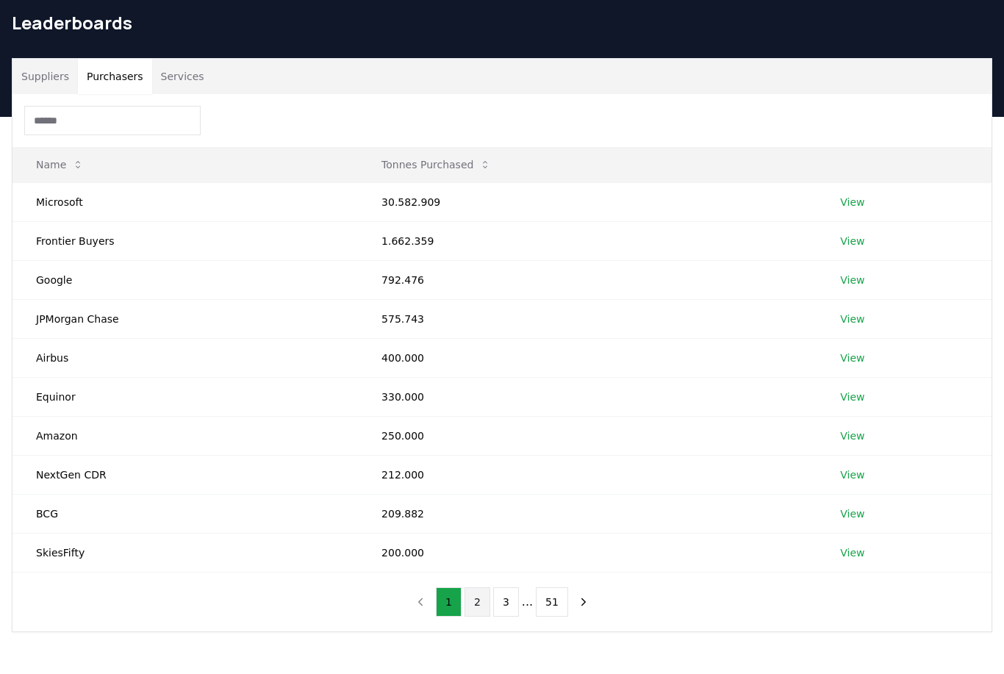
click at [483, 600] on button "2" at bounding box center [477, 602] width 26 height 29
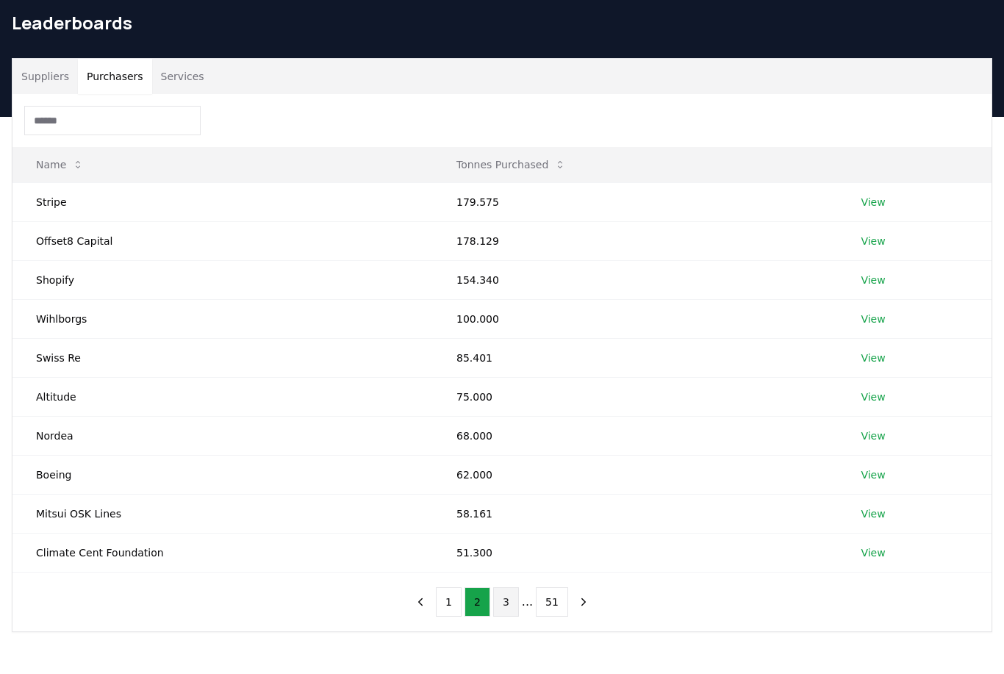
click at [507, 604] on button "3" at bounding box center [506, 601] width 26 height 29
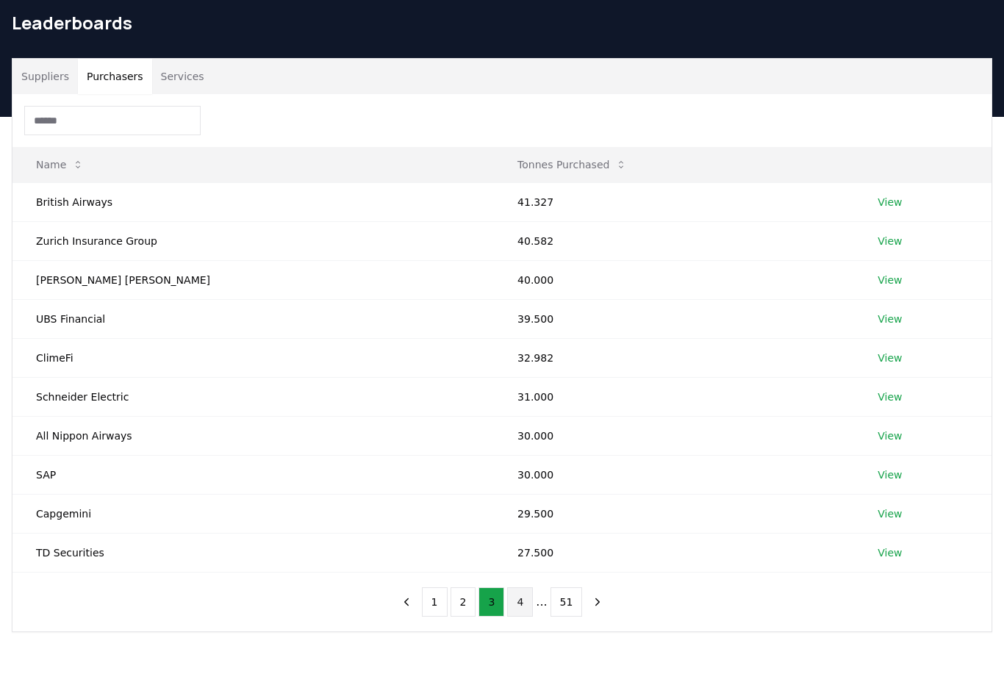
click at [523, 604] on button "4" at bounding box center [520, 601] width 26 height 29
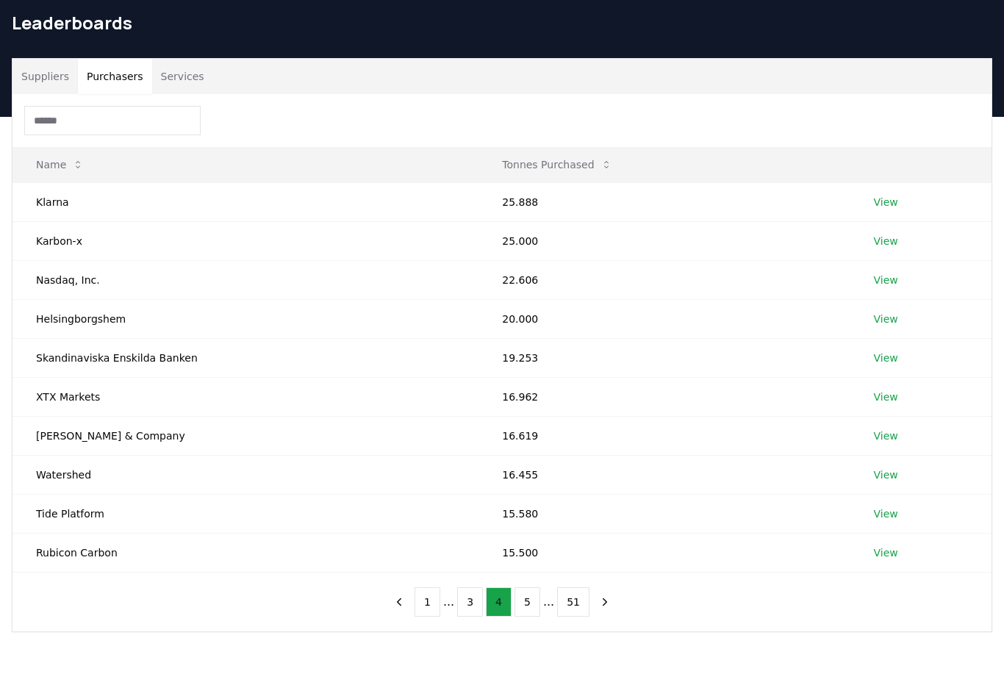
click at [882, 440] on link "View" at bounding box center [886, 435] width 24 height 15
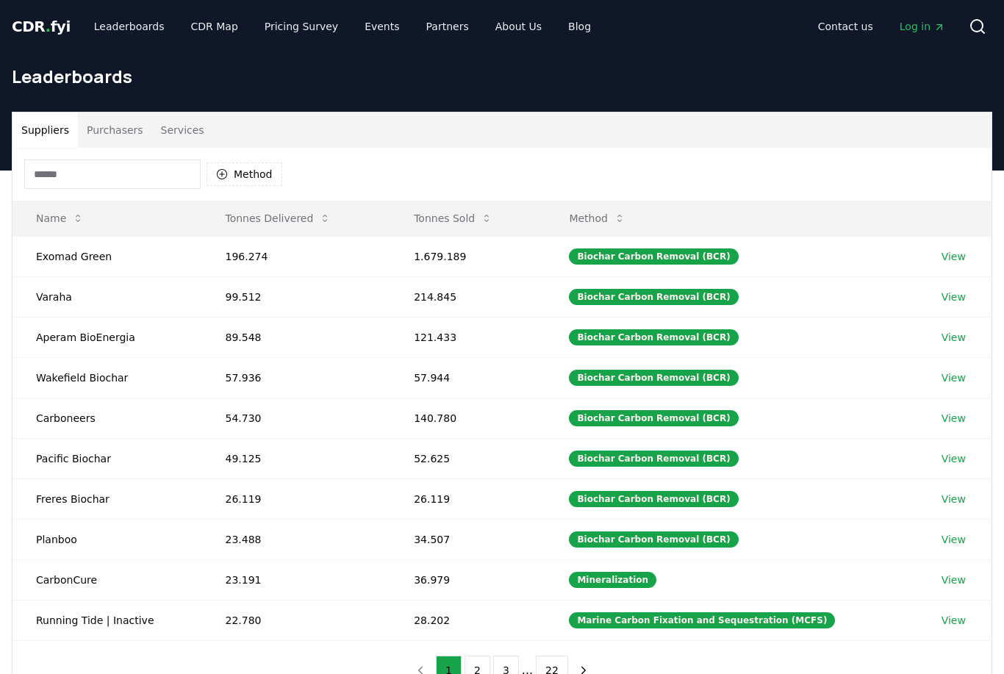
scroll to position [101, 0]
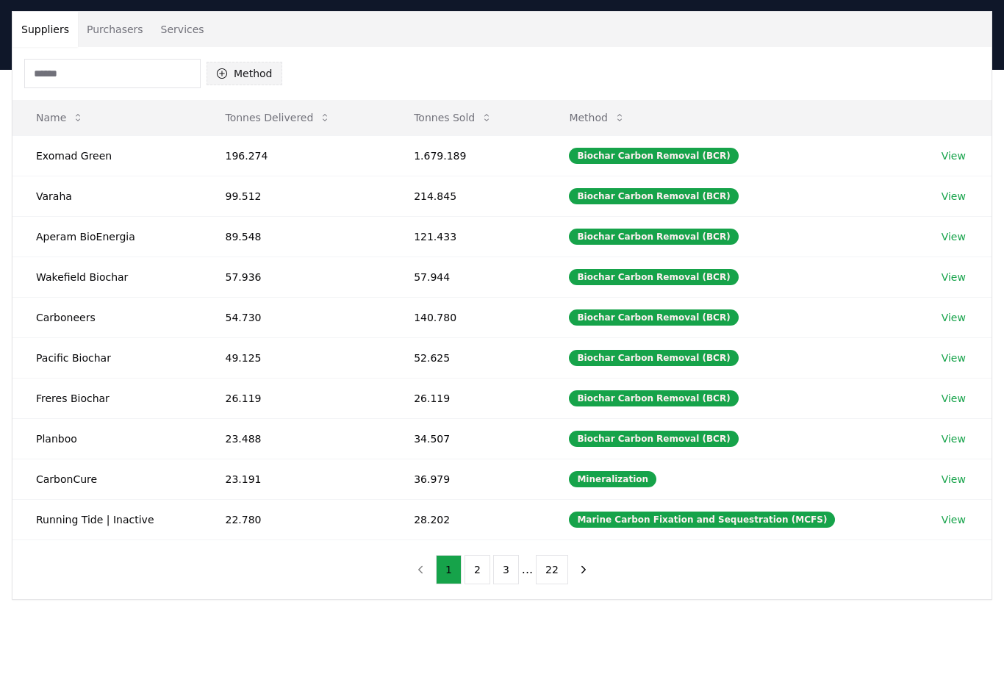
click at [241, 72] on button "Method" at bounding box center [245, 74] width 76 height 24
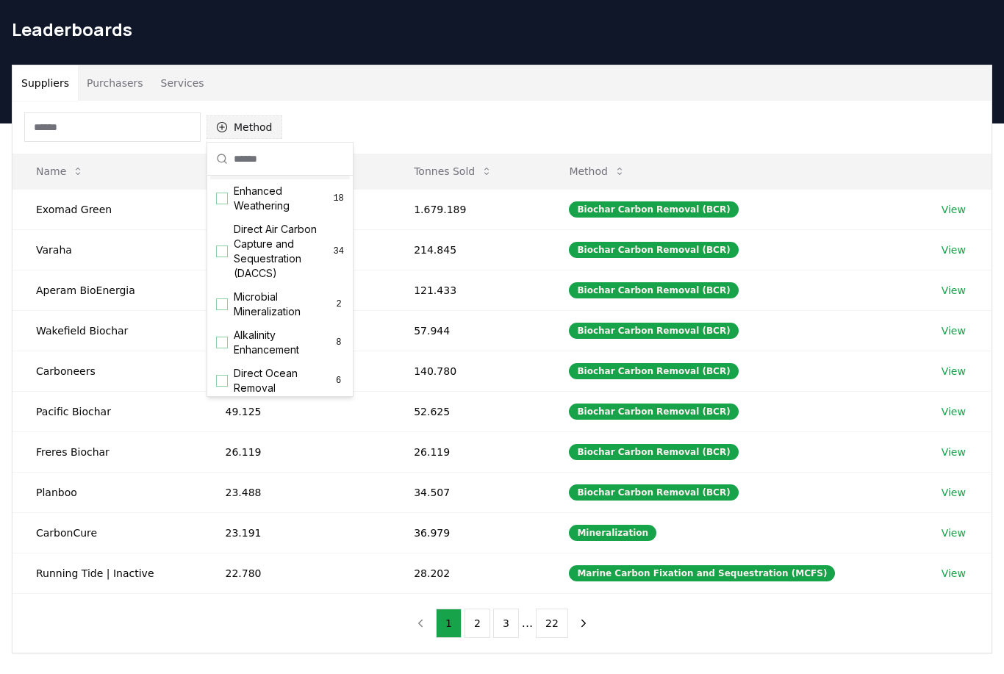
scroll to position [274, 0]
click at [241, 249] on span "Direct Air Carbon Capture and Sequestration (DACCS)" at bounding box center [284, 249] width 100 height 59
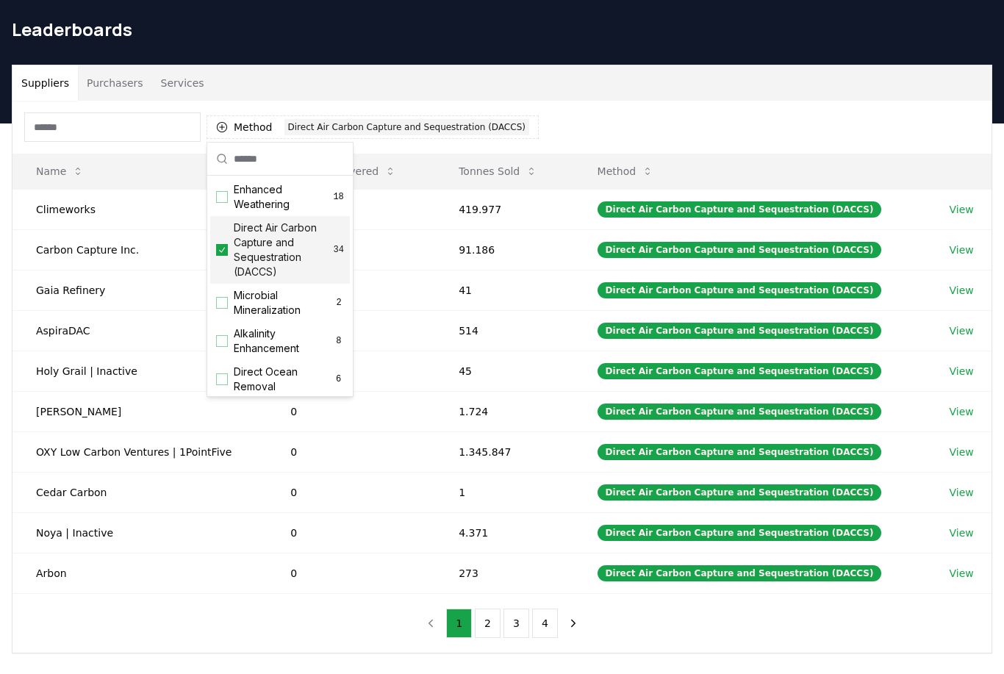
click at [222, 632] on div "Method 1 Direct Air Carbon Capture and Sequestration (DACCS) Name Tonnes Delive…" at bounding box center [501, 377] width 979 height 552
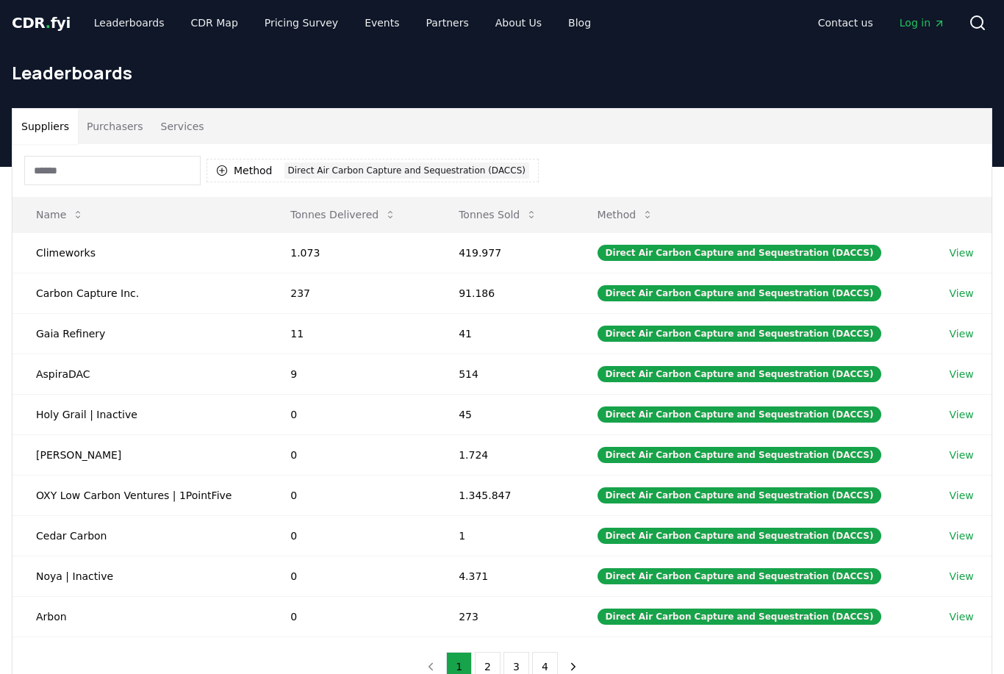
scroll to position [0, 0]
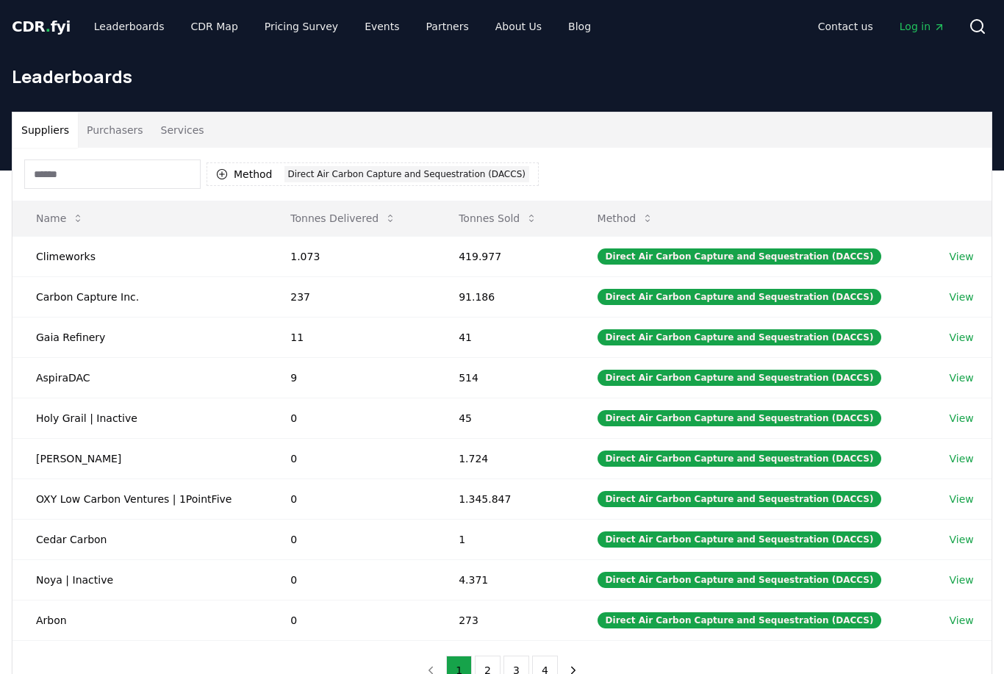
click at [958, 340] on link "View" at bounding box center [962, 337] width 24 height 15
